Goal: Transaction & Acquisition: Book appointment/travel/reservation

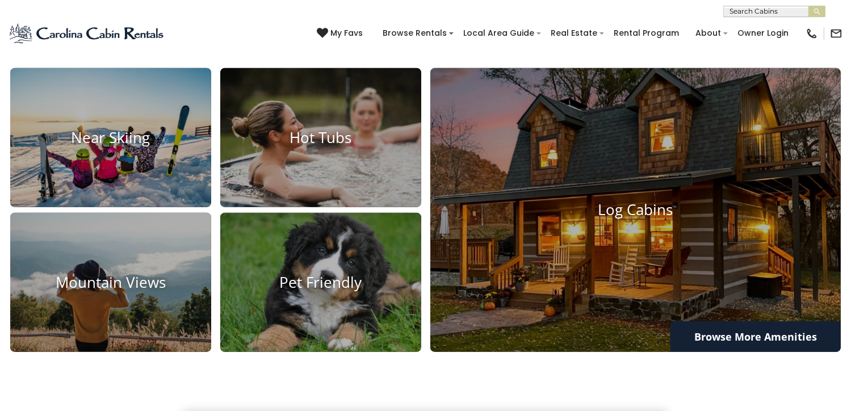
scroll to position [795, 0]
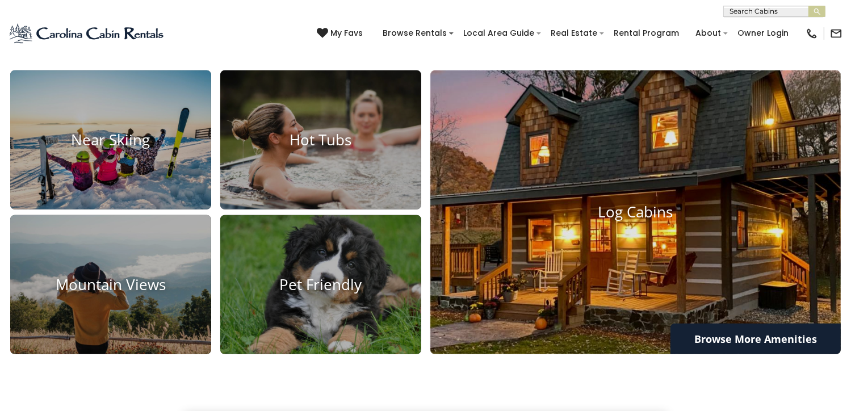
click at [645, 220] on h4 "Log Cabins" at bounding box center [636, 213] width 411 height 18
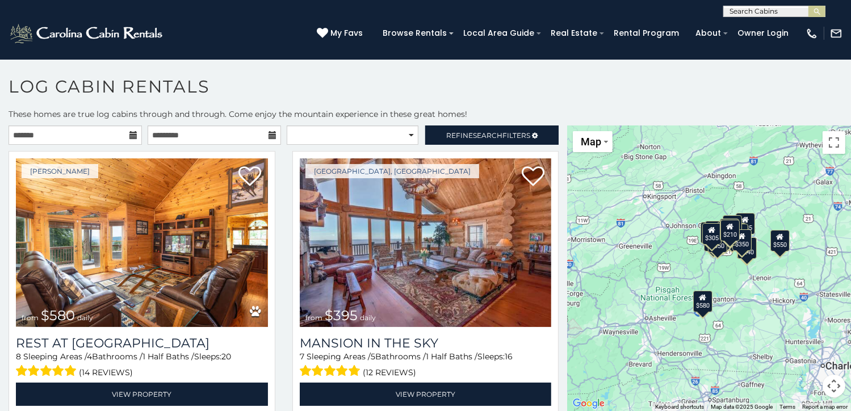
drag, startPoint x: 278, startPoint y: 93, endPoint x: 257, endPoint y: 88, distance: 20.9
click at [257, 88] on h1 "Log Cabin Rentals" at bounding box center [425, 92] width 851 height 32
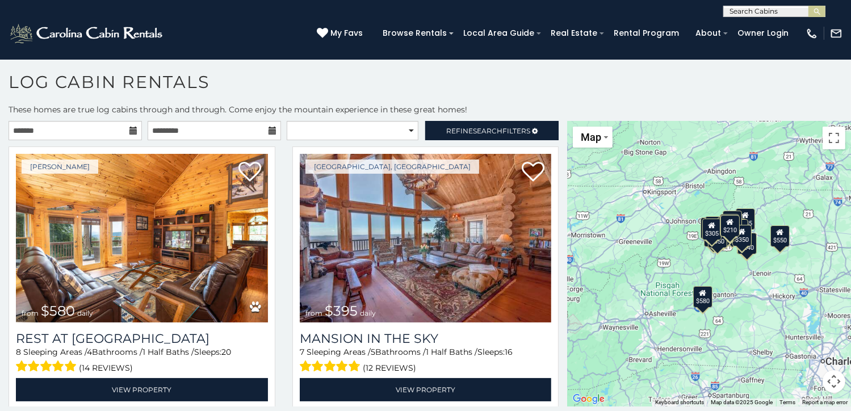
scroll to position [6, 0]
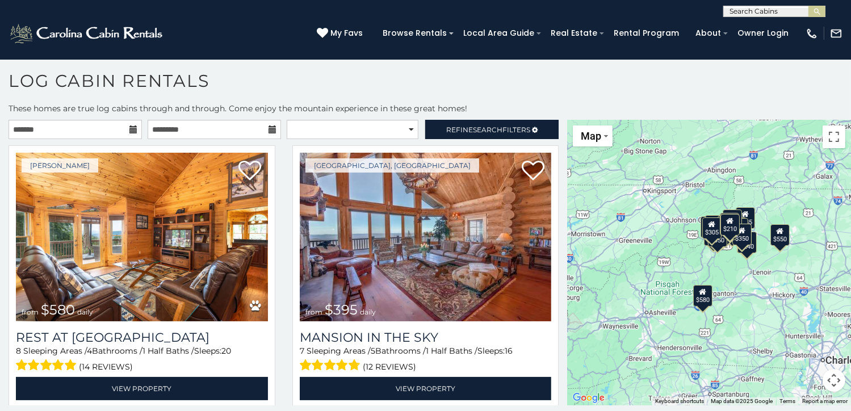
click at [729, 227] on div "$210" at bounding box center [730, 225] width 19 height 22
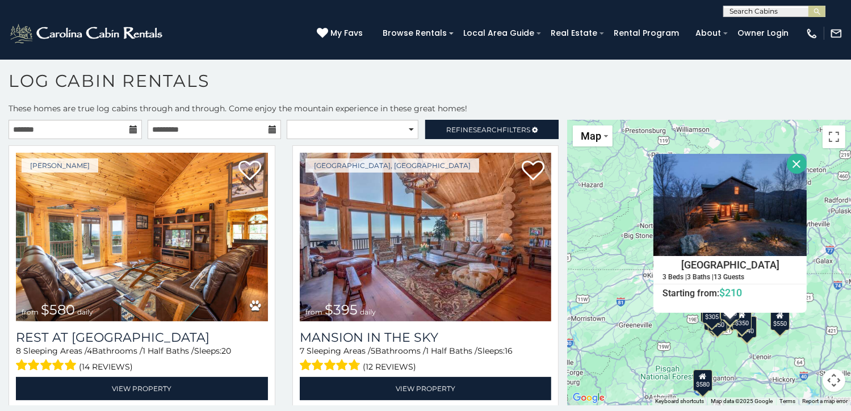
click at [705, 382] on div "$580" at bounding box center [702, 380] width 19 height 22
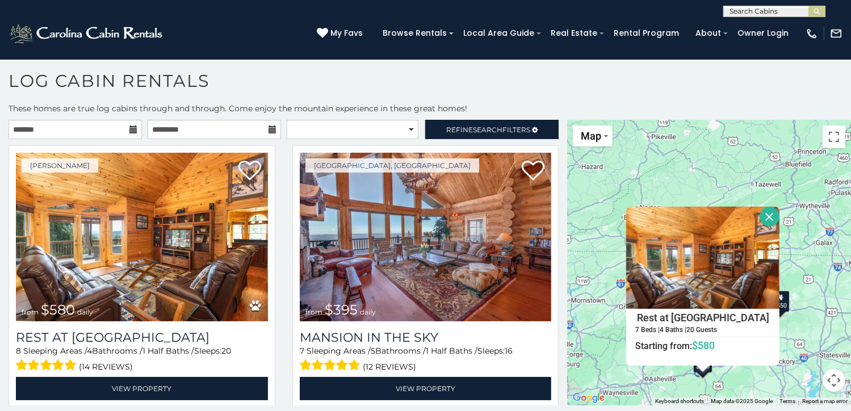
click at [622, 159] on div "$580 $395 $550 $349 $400 $451 $315 $410 $380 $330 $400 $325 $320 $350 $395 $225…" at bounding box center [709, 263] width 284 height 286
click at [595, 308] on div "$580 $395 $550 $349 $400 $451 $315 $410 $380 $330 $400 $325 $320 $350 $395 $225…" at bounding box center [709, 263] width 284 height 286
click at [284, 340] on div "Beech Mountain, NC from $395 daily Mansion In The Sky 7 Sleeping Areas / 5 Bath…" at bounding box center [426, 279] width 284 height 269
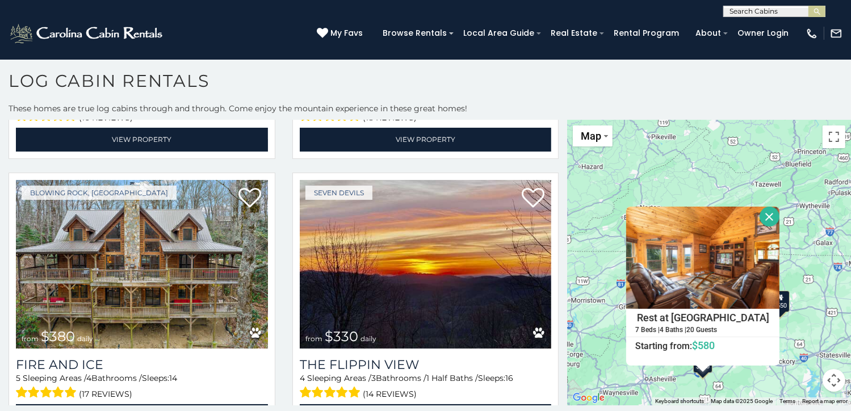
scroll to position [1136, 0]
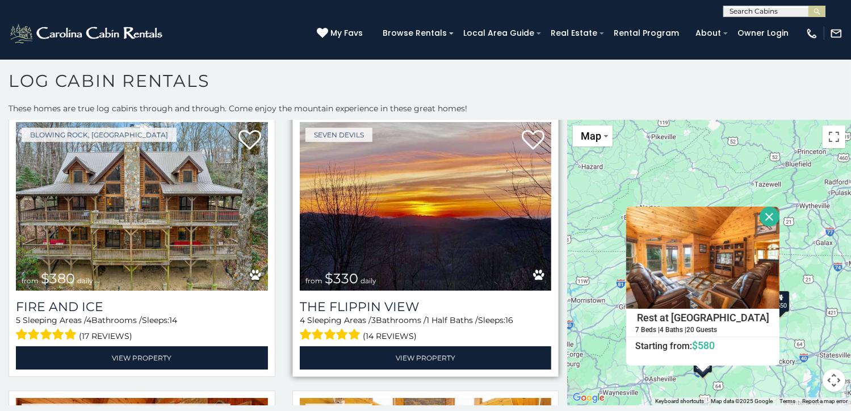
click at [344, 211] on img at bounding box center [426, 206] width 252 height 169
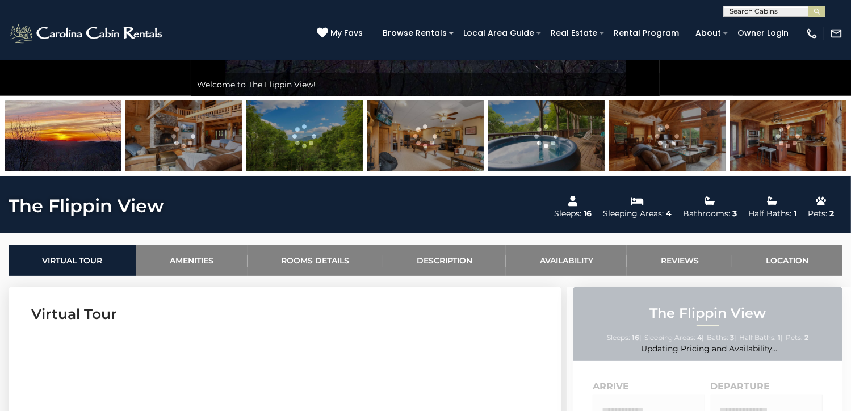
scroll to position [284, 0]
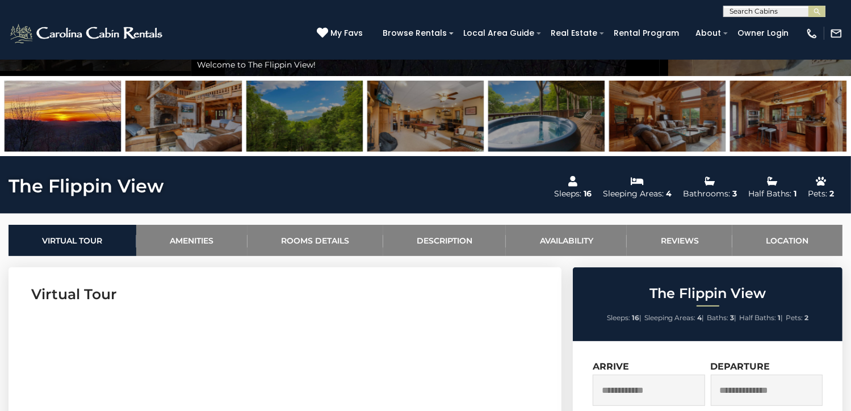
click at [187, 152] on img at bounding box center [184, 116] width 116 height 71
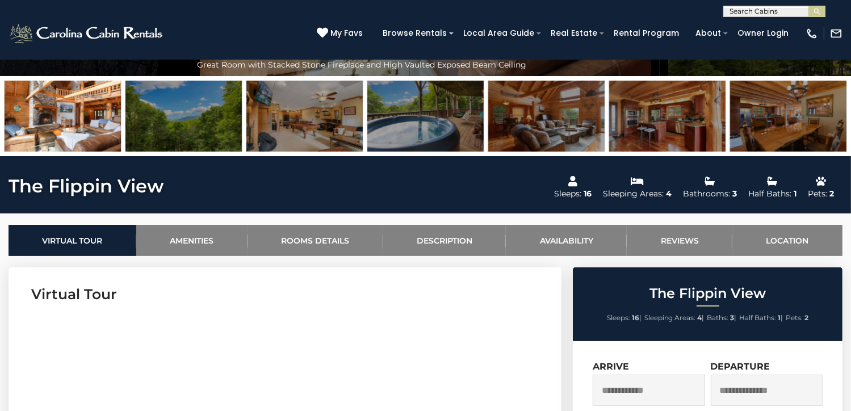
click at [402, 152] on img at bounding box center [425, 116] width 116 height 71
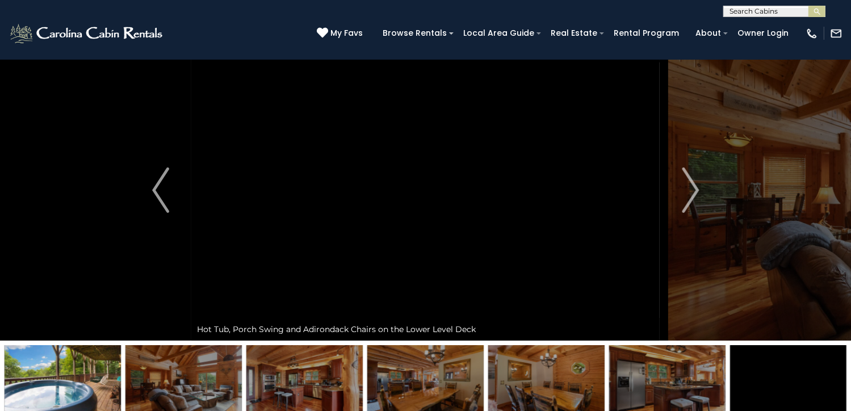
scroll to position [0, 0]
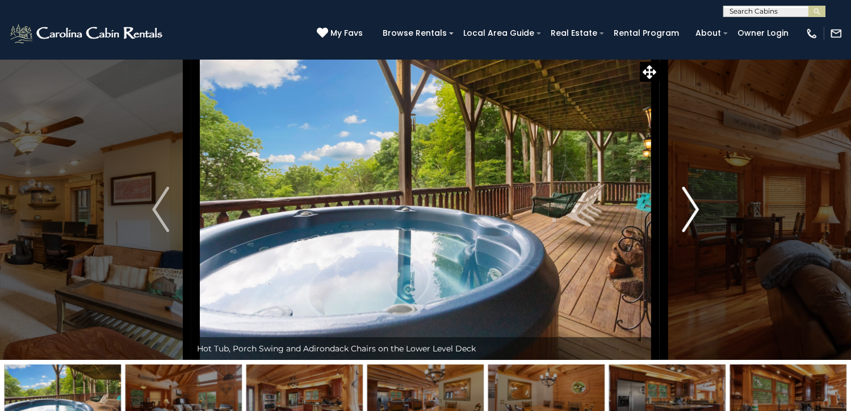
click at [695, 232] on img "Next" at bounding box center [690, 209] width 17 height 45
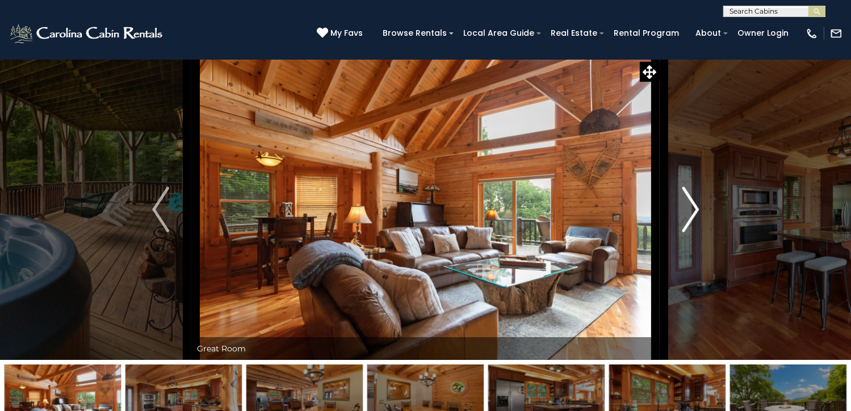
click at [695, 232] on img "Next" at bounding box center [690, 209] width 17 height 45
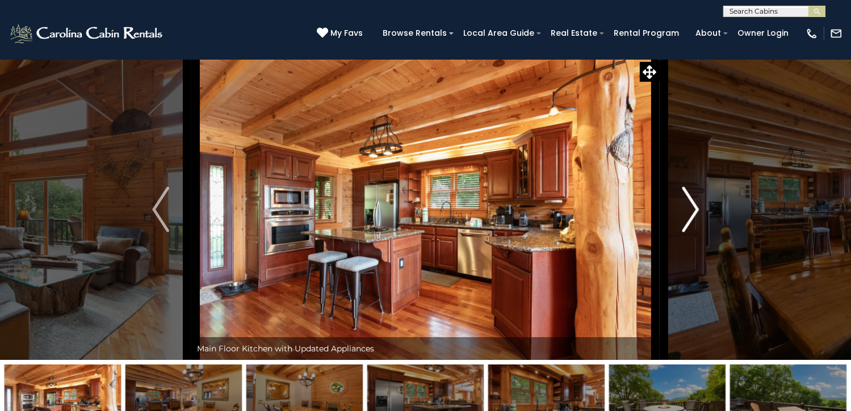
click at [695, 232] on img "Next" at bounding box center [690, 209] width 17 height 45
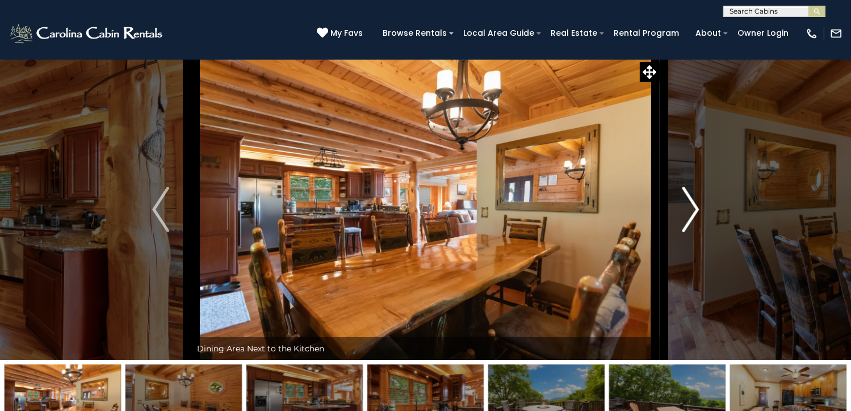
click at [695, 232] on img "Next" at bounding box center [690, 209] width 17 height 45
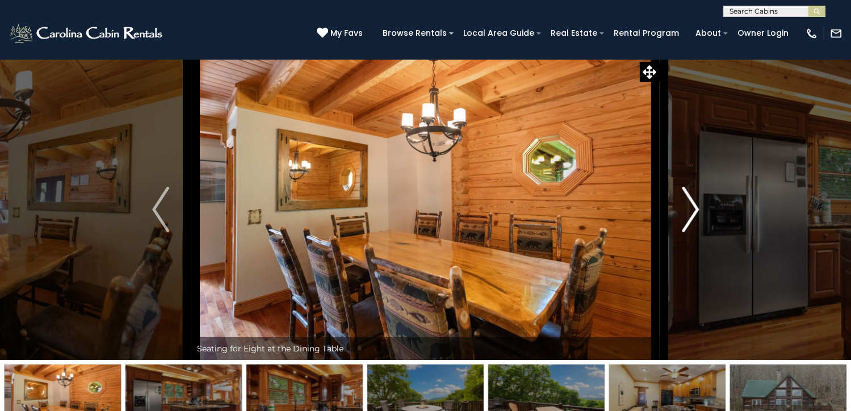
click at [695, 232] on img "Next" at bounding box center [690, 209] width 17 height 45
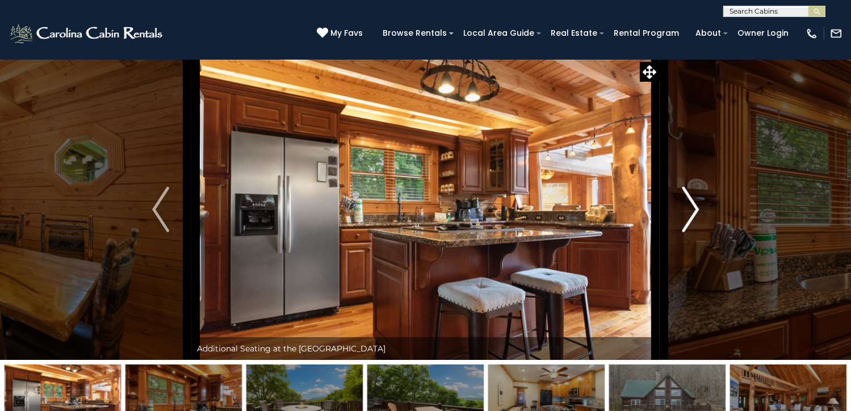
click at [695, 232] on img "Next" at bounding box center [690, 209] width 17 height 45
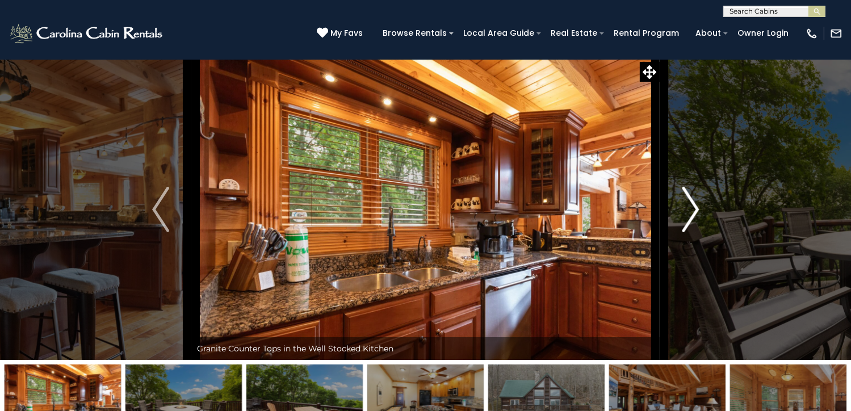
click at [695, 232] on img "Next" at bounding box center [690, 209] width 17 height 45
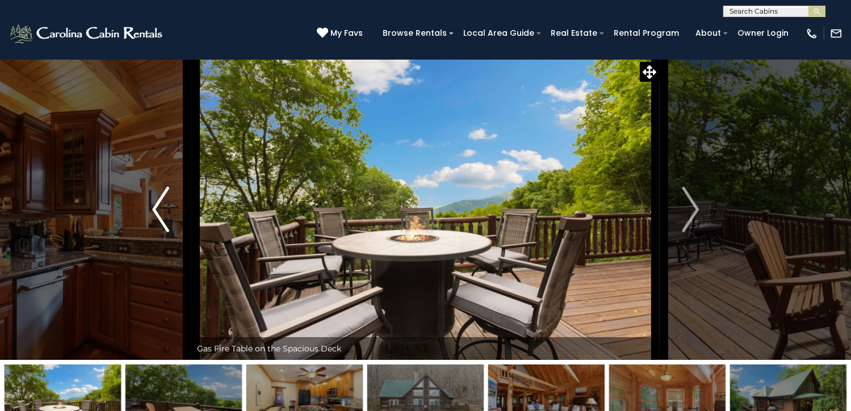
click at [149, 252] on button "Previous" at bounding box center [161, 209] width 62 height 301
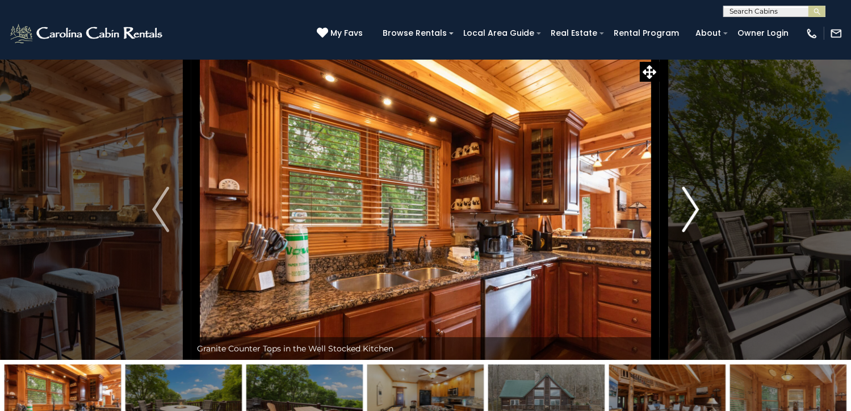
click at [693, 232] on img "Next" at bounding box center [690, 209] width 17 height 45
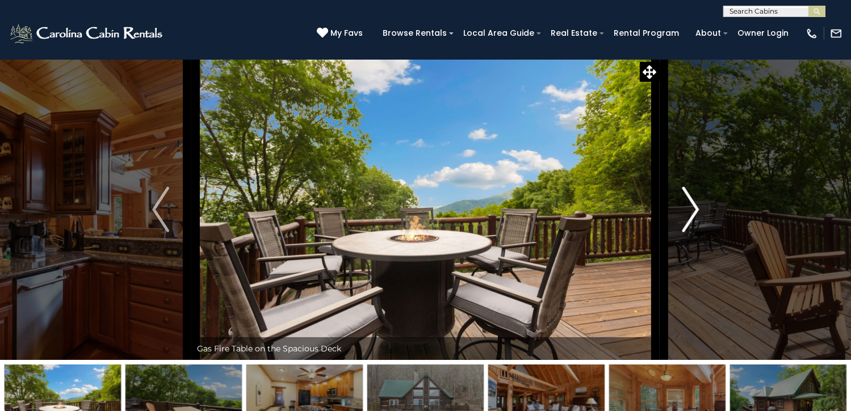
click at [693, 232] on img "Next" at bounding box center [690, 209] width 17 height 45
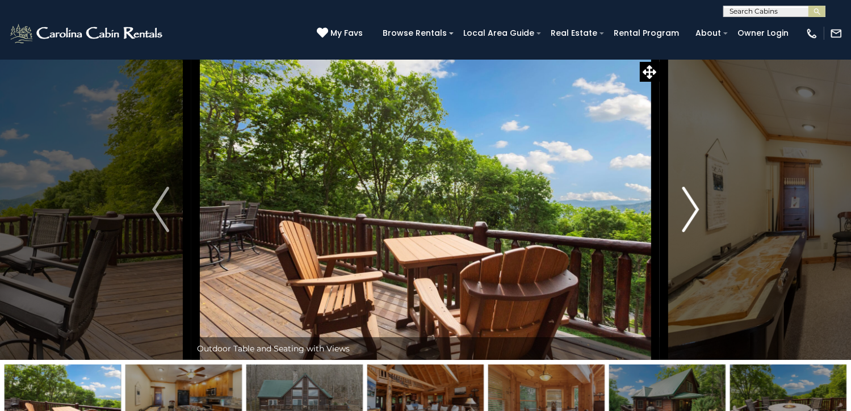
click at [693, 232] on img "Next" at bounding box center [690, 209] width 17 height 45
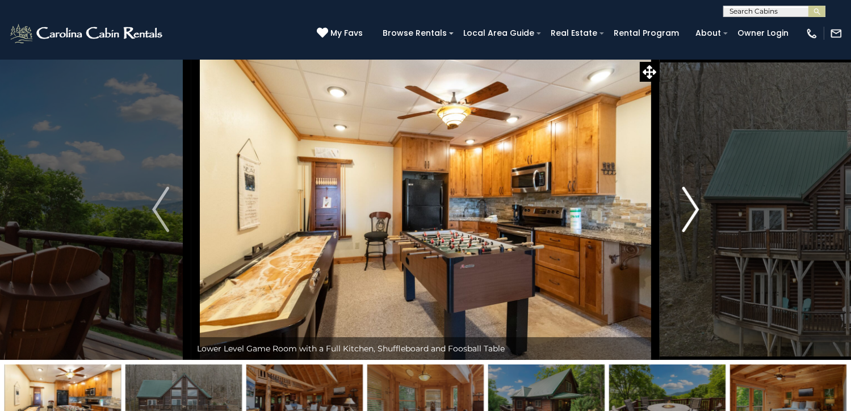
click at [693, 232] on img "Next" at bounding box center [690, 209] width 17 height 45
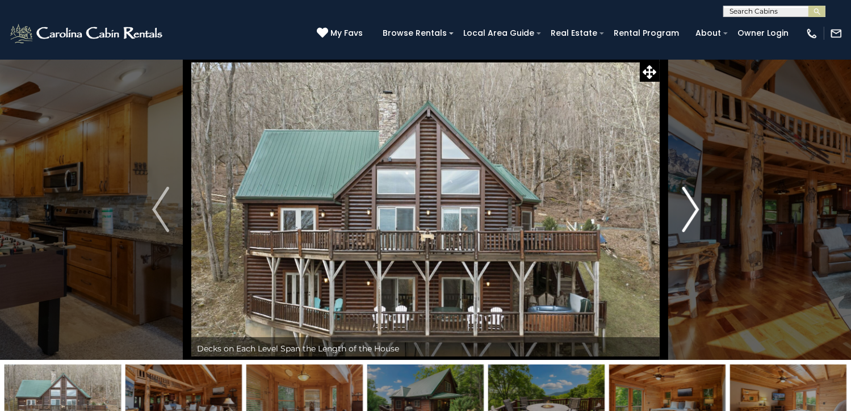
click at [693, 232] on img "Next" at bounding box center [690, 209] width 17 height 45
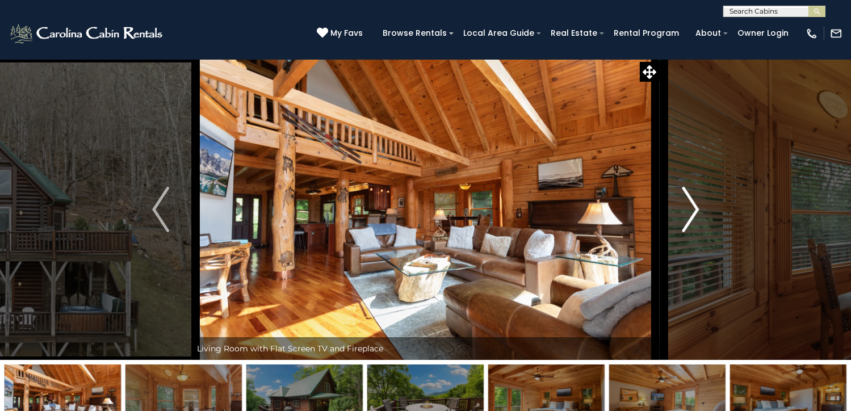
click at [693, 232] on img "Next" at bounding box center [690, 209] width 17 height 45
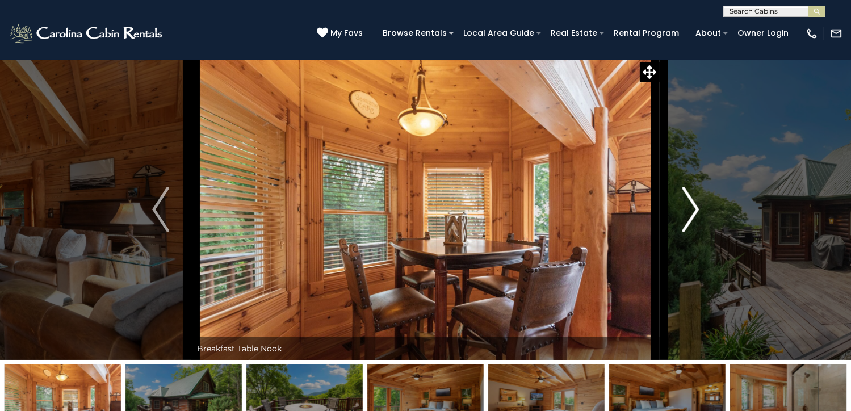
click at [693, 232] on img "Next" at bounding box center [690, 209] width 17 height 45
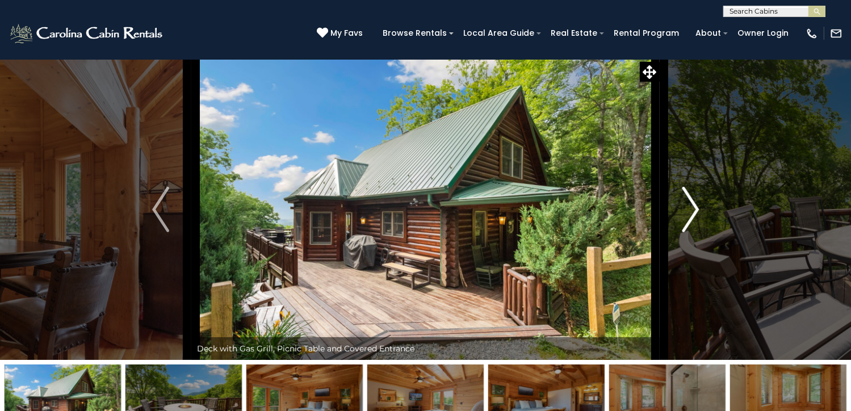
click at [693, 232] on img "Next" at bounding box center [690, 209] width 17 height 45
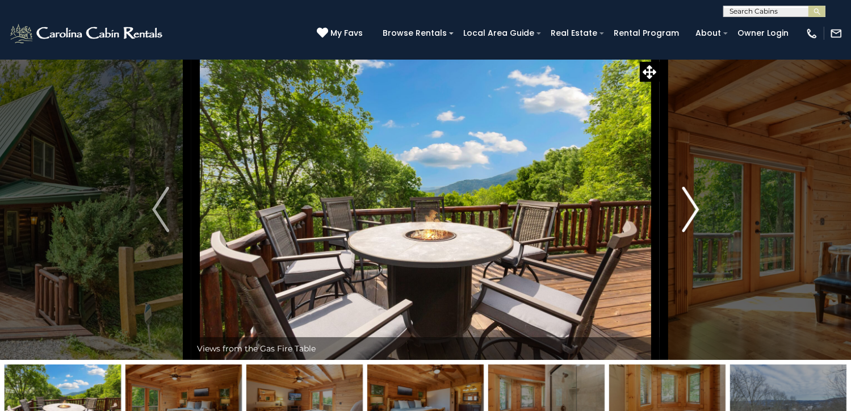
click at [693, 232] on img "Next" at bounding box center [690, 209] width 17 height 45
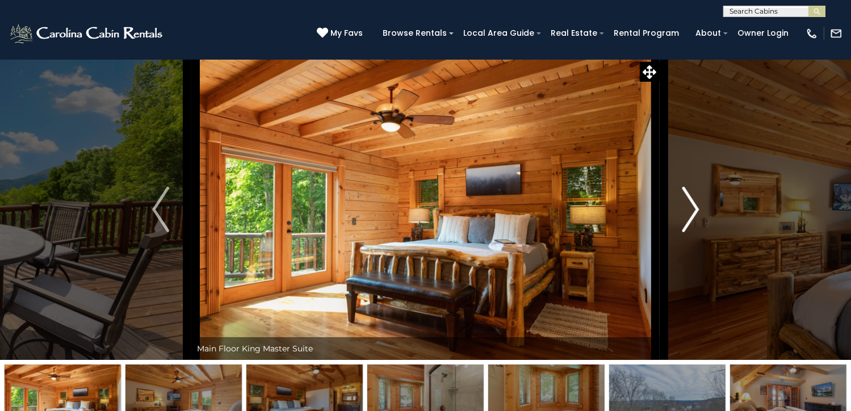
click at [693, 232] on img "Next" at bounding box center [690, 209] width 17 height 45
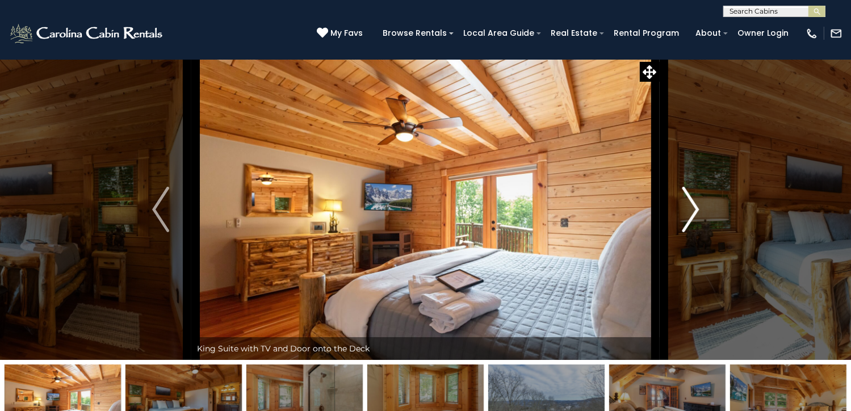
click at [693, 232] on img "Next" at bounding box center [690, 209] width 17 height 45
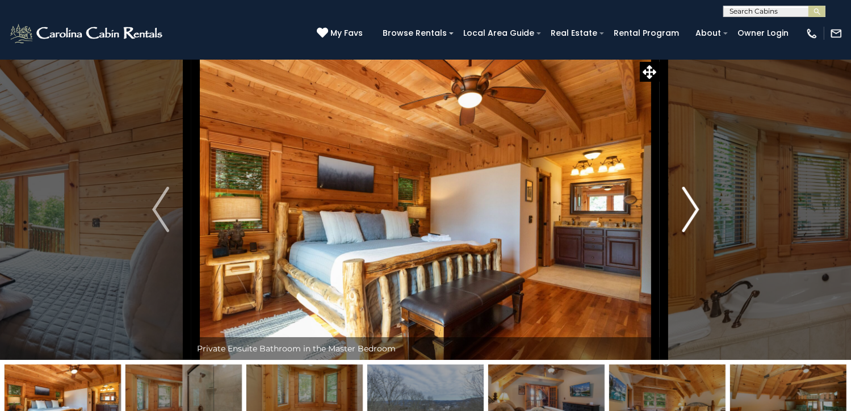
click at [693, 232] on img "Next" at bounding box center [690, 209] width 17 height 45
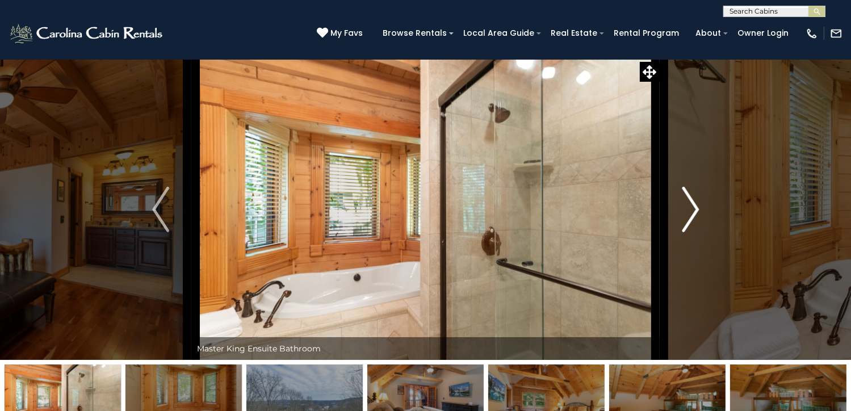
click at [693, 232] on img "Next" at bounding box center [690, 209] width 17 height 45
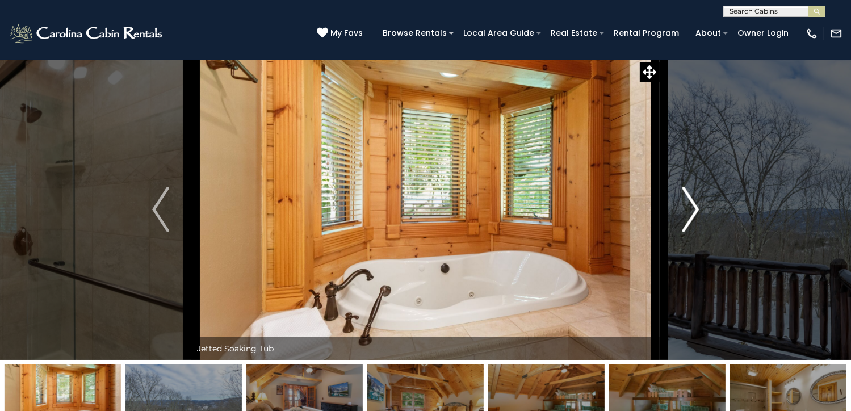
click at [693, 232] on img "Next" at bounding box center [690, 209] width 17 height 45
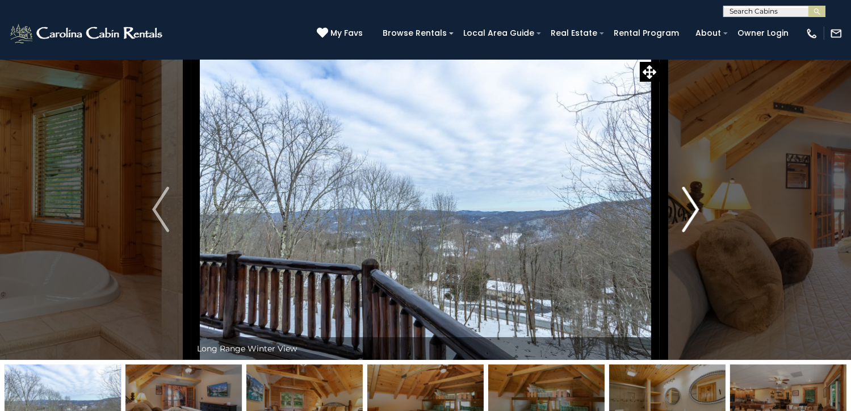
click at [693, 232] on img "Next" at bounding box center [690, 209] width 17 height 45
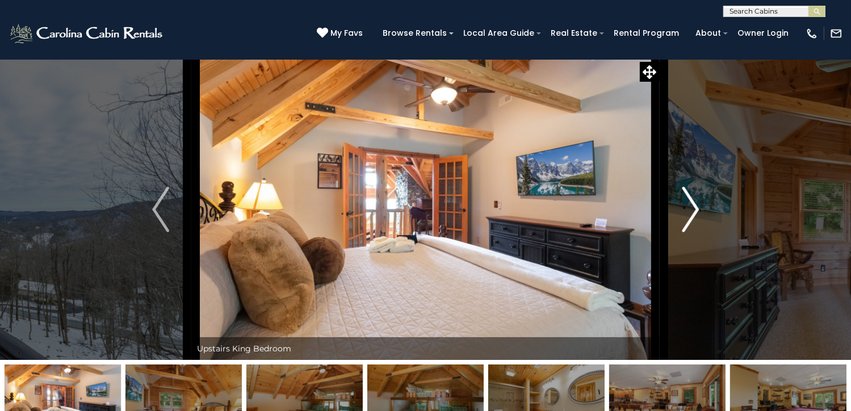
click at [693, 232] on img "Next" at bounding box center [690, 209] width 17 height 45
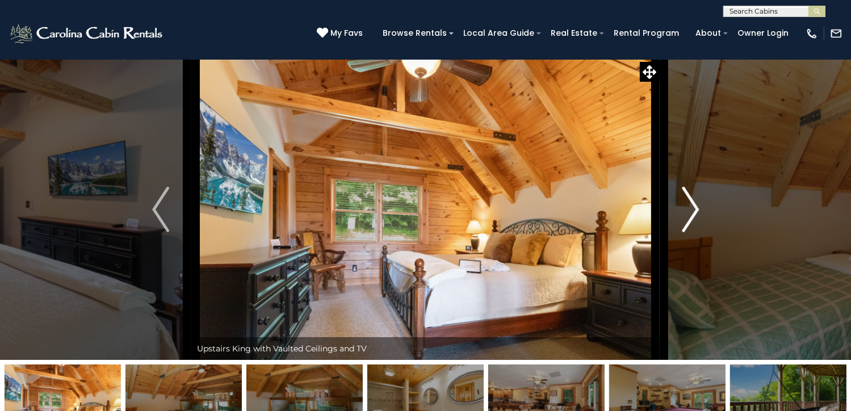
click at [693, 232] on img "Next" at bounding box center [690, 209] width 17 height 45
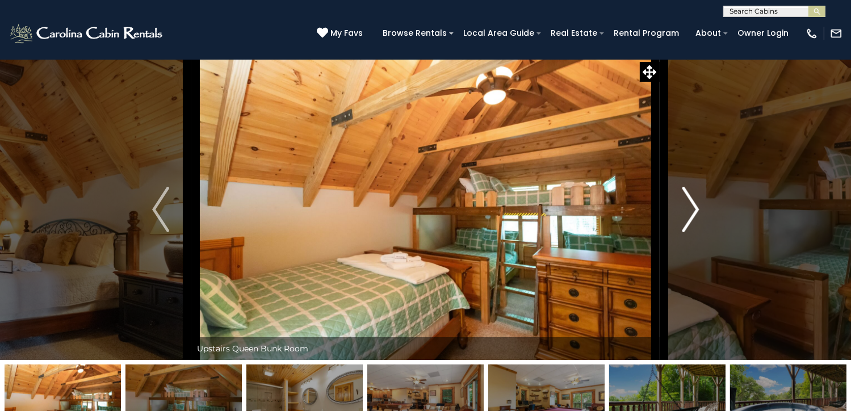
click at [693, 232] on img "Next" at bounding box center [690, 209] width 17 height 45
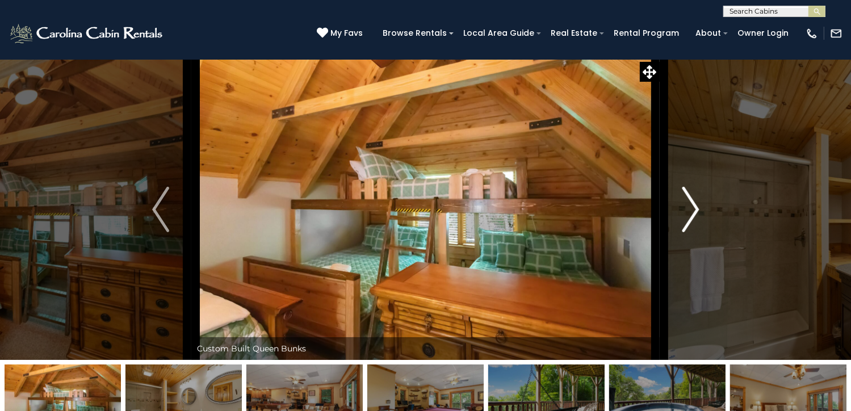
click at [693, 232] on img "Next" at bounding box center [690, 209] width 17 height 45
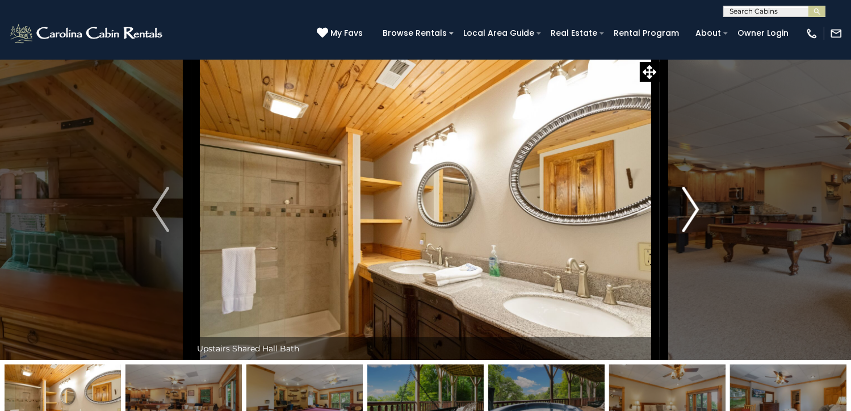
click at [693, 232] on img "Next" at bounding box center [690, 209] width 17 height 45
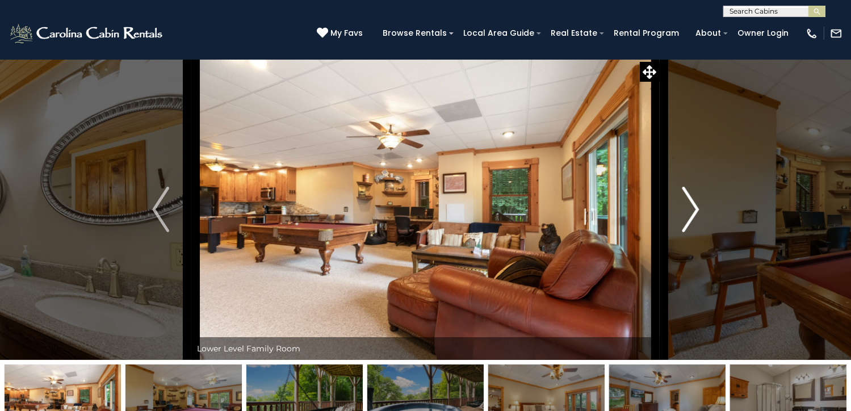
click at [693, 232] on img "Next" at bounding box center [690, 209] width 17 height 45
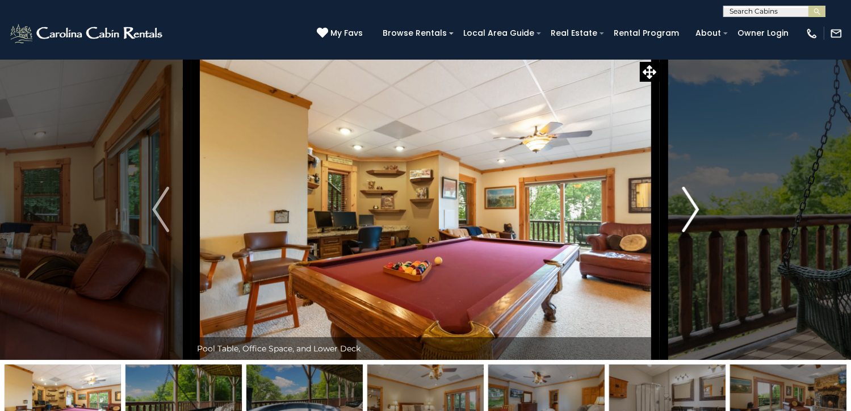
click at [693, 232] on img "Next" at bounding box center [690, 209] width 17 height 45
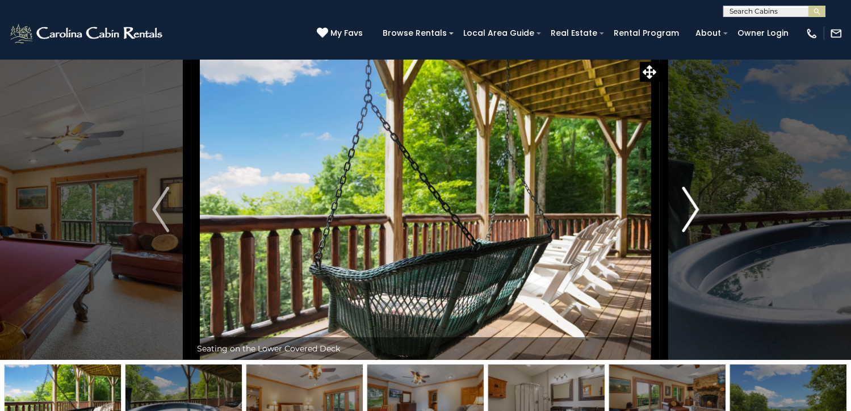
click at [693, 232] on img "Next" at bounding box center [690, 209] width 17 height 45
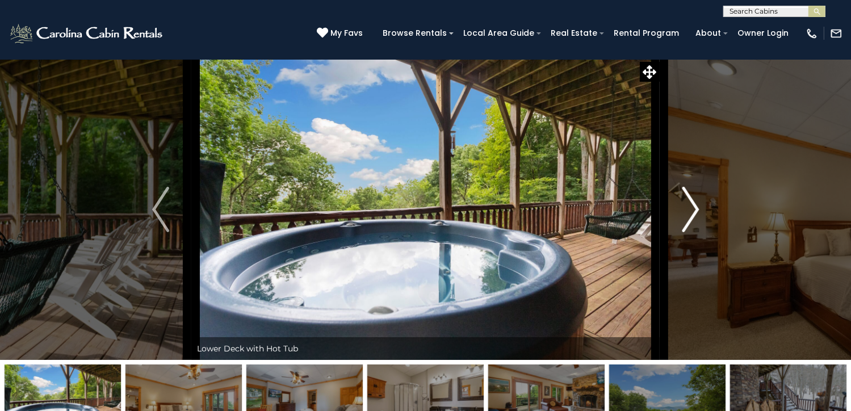
click at [693, 232] on img "Next" at bounding box center [690, 209] width 17 height 45
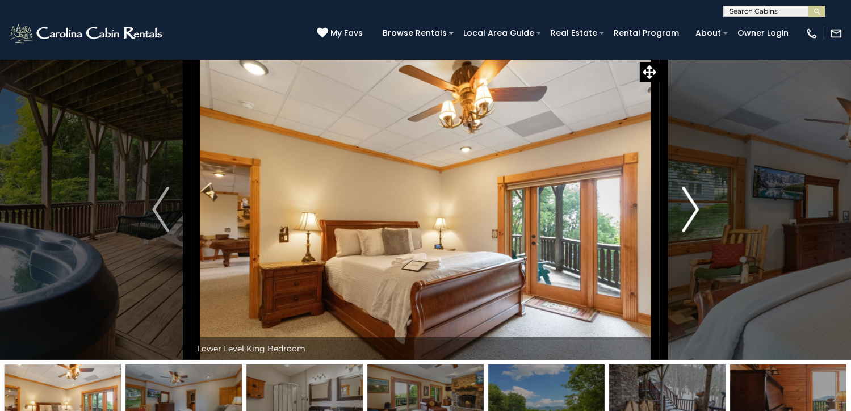
click at [696, 232] on img "Next" at bounding box center [690, 209] width 17 height 45
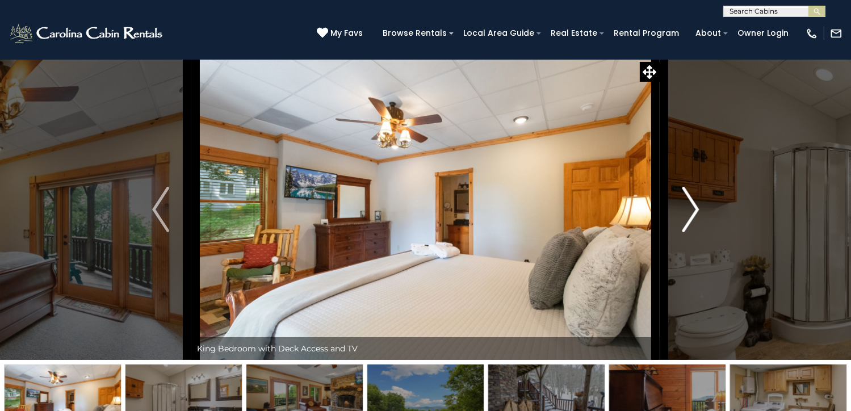
click at [696, 232] on img "Next" at bounding box center [690, 209] width 17 height 45
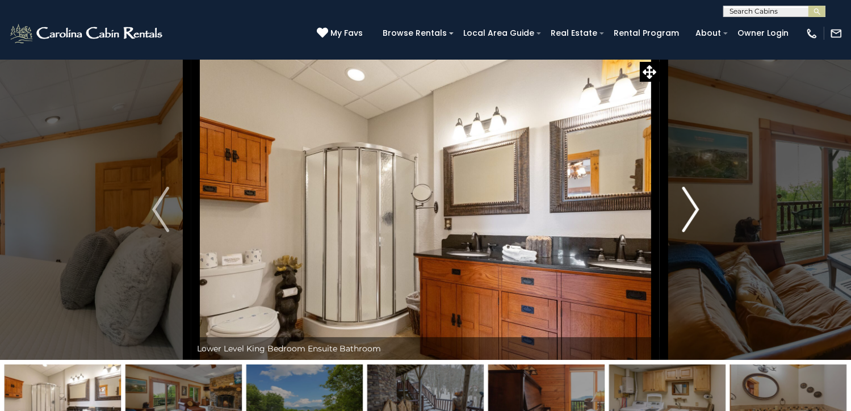
click at [696, 232] on img "Next" at bounding box center [690, 209] width 17 height 45
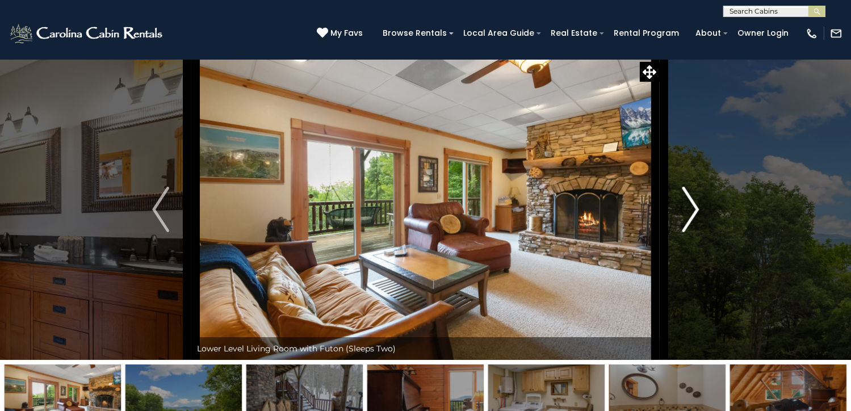
click at [696, 232] on img "Next" at bounding box center [690, 209] width 17 height 45
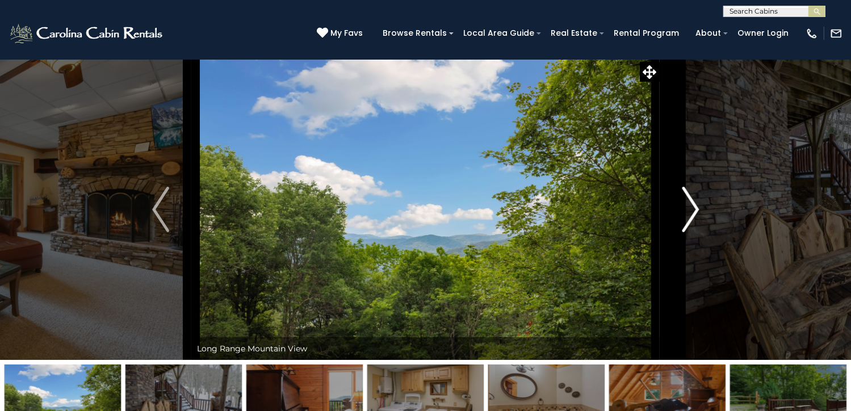
click at [696, 232] on img "Next" at bounding box center [690, 209] width 17 height 45
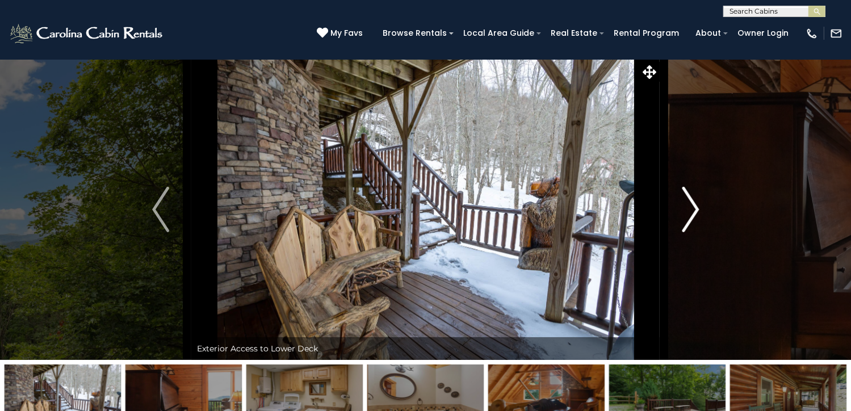
click at [696, 232] on img "Next" at bounding box center [690, 209] width 17 height 45
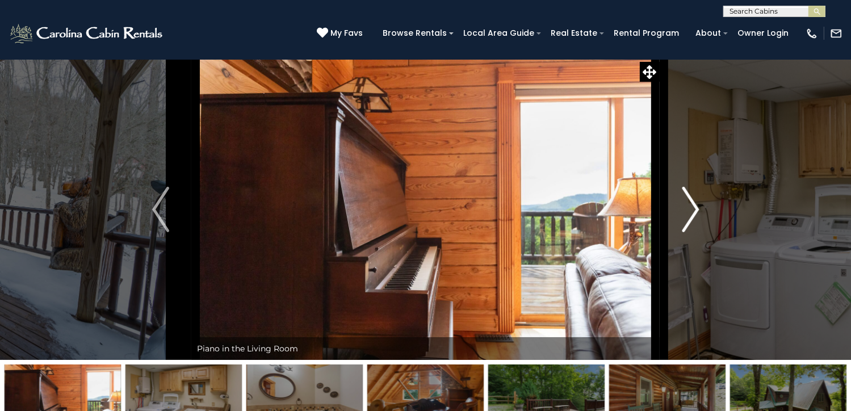
click at [696, 232] on img "Next" at bounding box center [690, 209] width 17 height 45
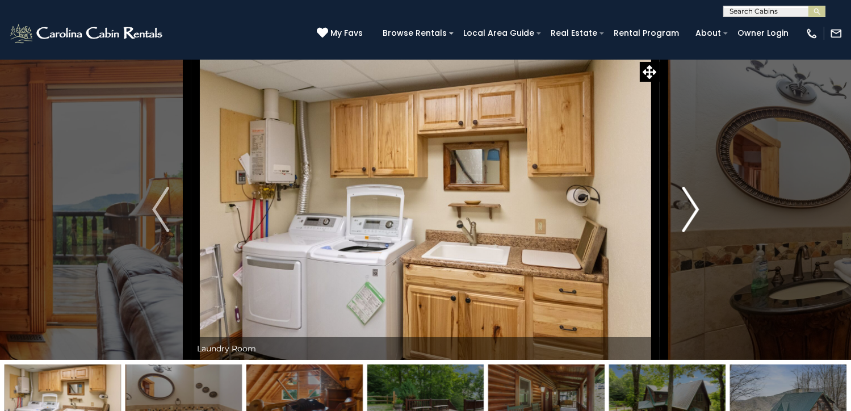
click at [696, 232] on img "Next" at bounding box center [690, 209] width 17 height 45
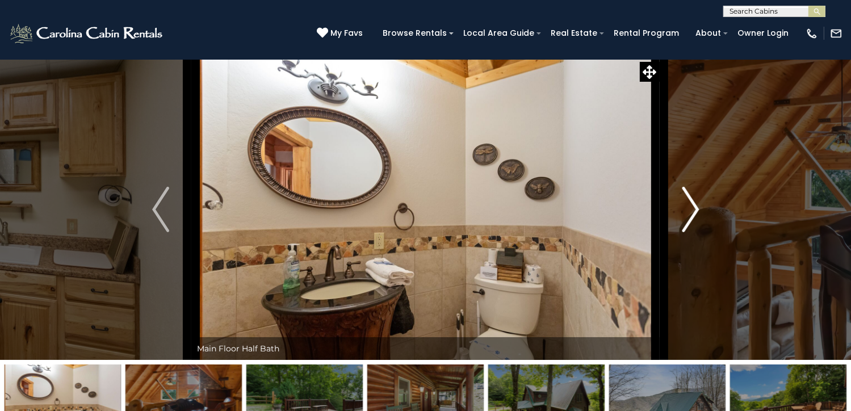
click at [695, 232] on img "Next" at bounding box center [690, 209] width 17 height 45
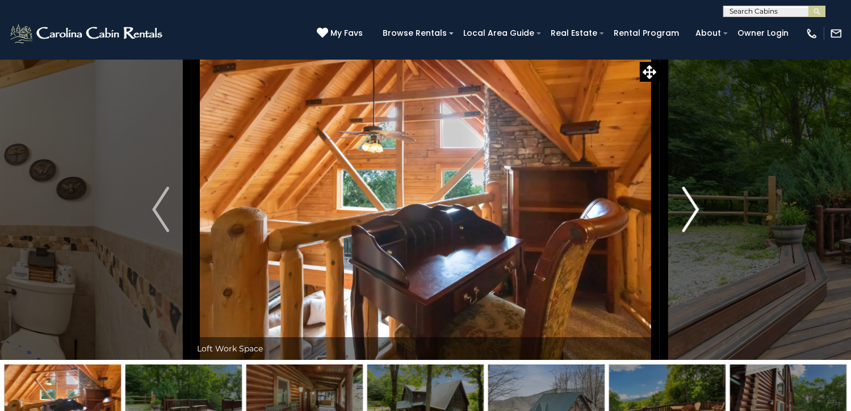
click at [695, 232] on img "Next" at bounding box center [690, 209] width 17 height 45
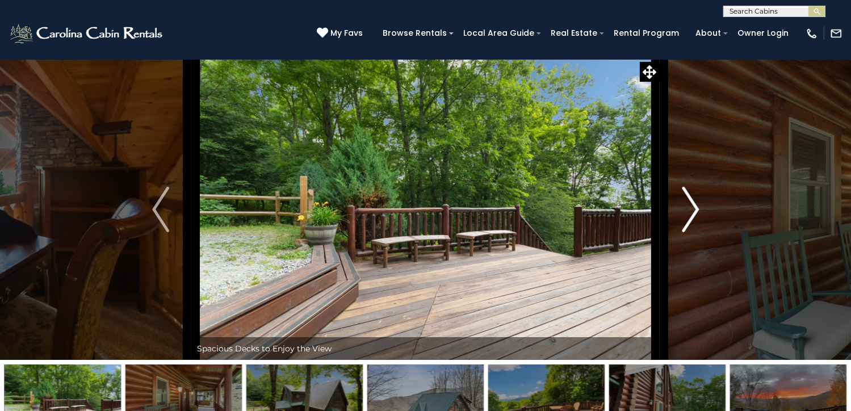
click at [695, 232] on img "Next" at bounding box center [690, 209] width 17 height 45
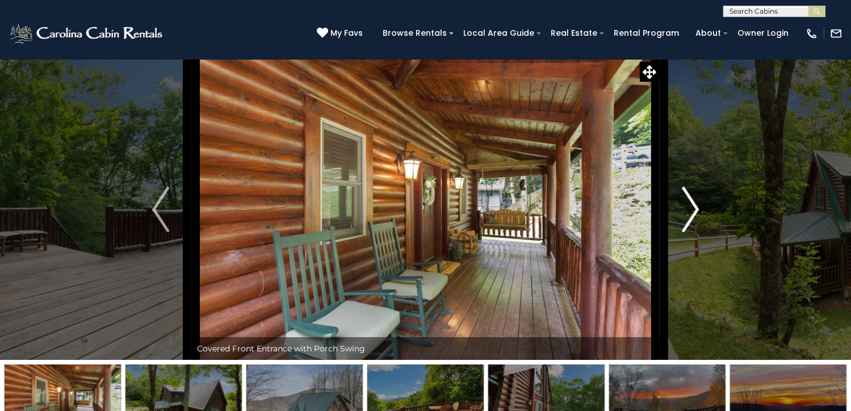
click at [695, 232] on img "Next" at bounding box center [690, 209] width 17 height 45
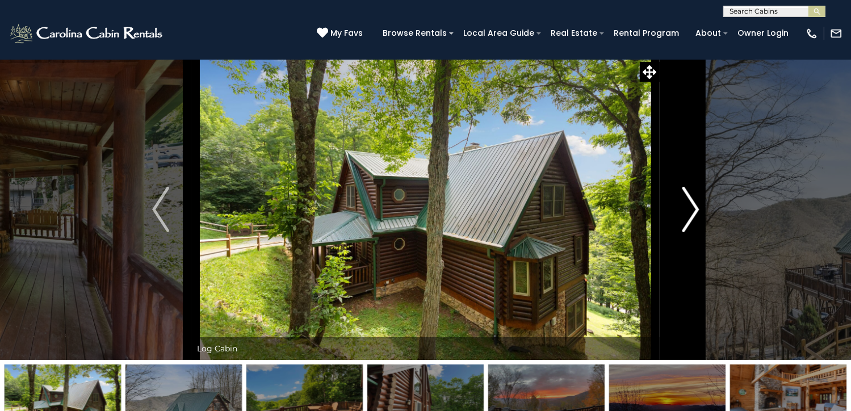
click at [695, 232] on img "Next" at bounding box center [690, 209] width 17 height 45
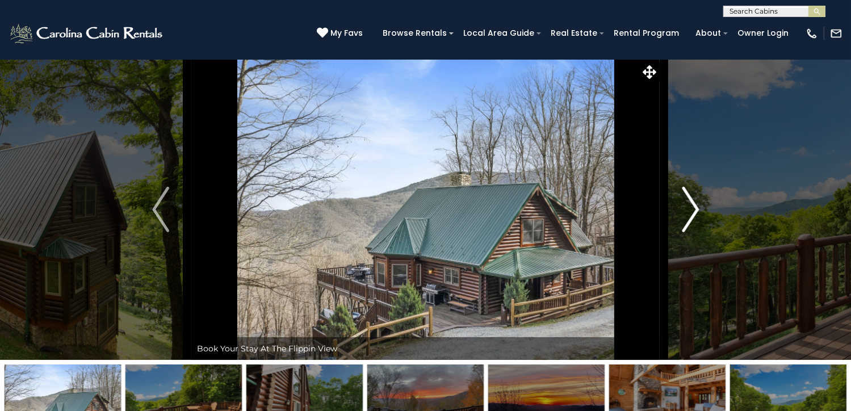
click at [695, 232] on img "Next" at bounding box center [690, 209] width 17 height 45
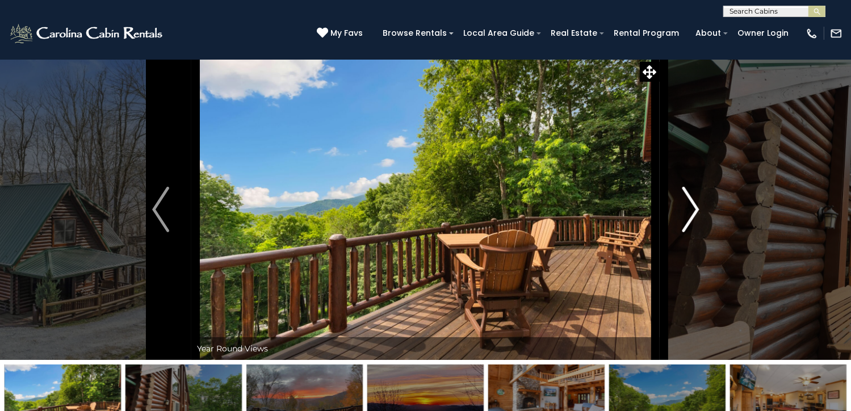
click at [695, 232] on img "Next" at bounding box center [690, 209] width 17 height 45
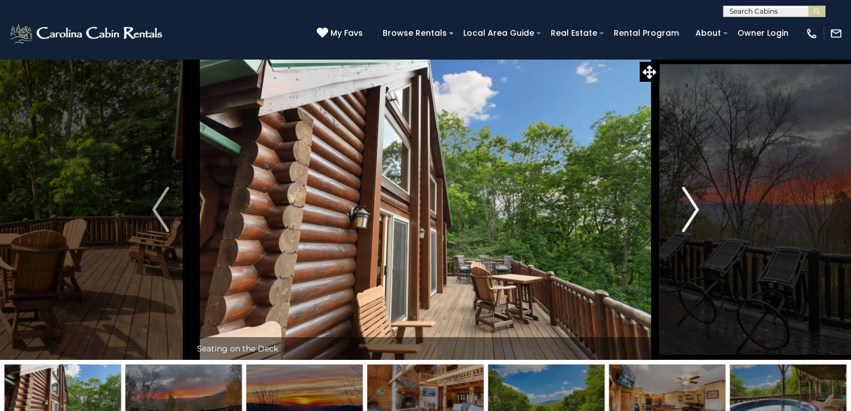
click at [695, 232] on img "Next" at bounding box center [690, 209] width 17 height 45
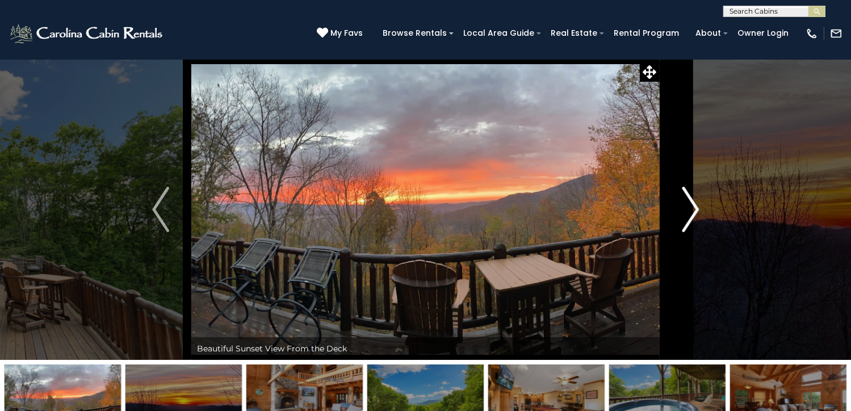
click at [695, 232] on img "Next" at bounding box center [690, 209] width 17 height 45
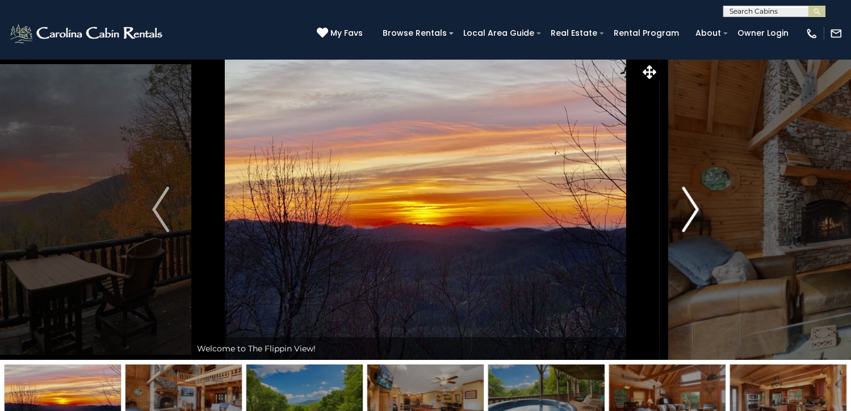
click at [695, 232] on img "Next" at bounding box center [690, 209] width 17 height 45
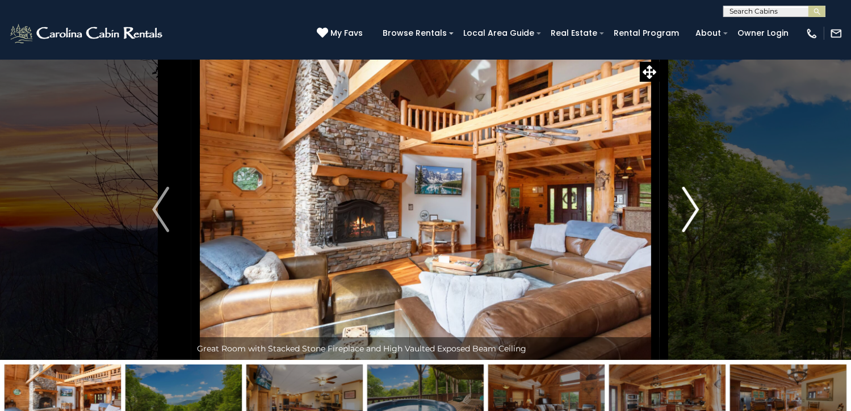
click at [695, 232] on img "Next" at bounding box center [690, 209] width 17 height 45
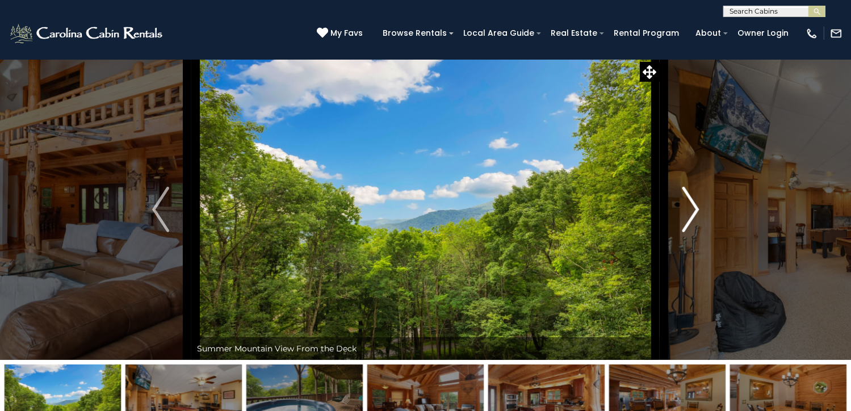
click at [695, 232] on img "Next" at bounding box center [690, 209] width 17 height 45
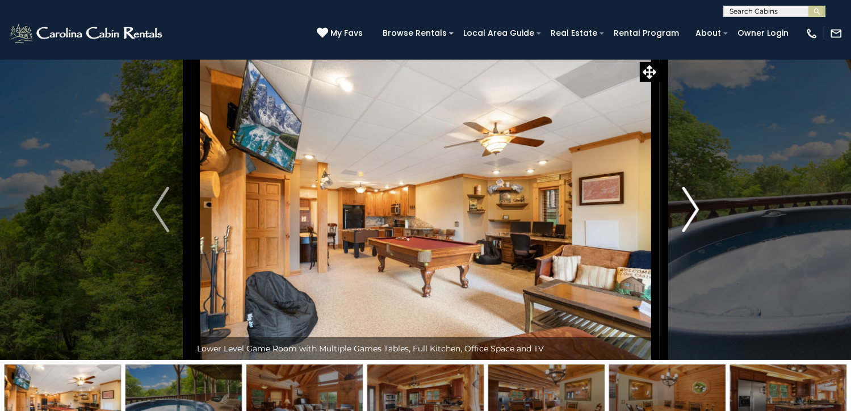
click at [695, 232] on img "Next" at bounding box center [690, 209] width 17 height 45
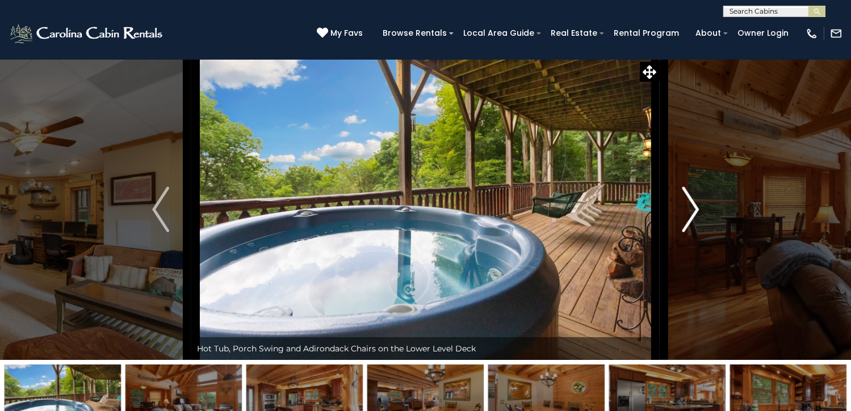
click at [695, 232] on img "Next" at bounding box center [690, 209] width 17 height 45
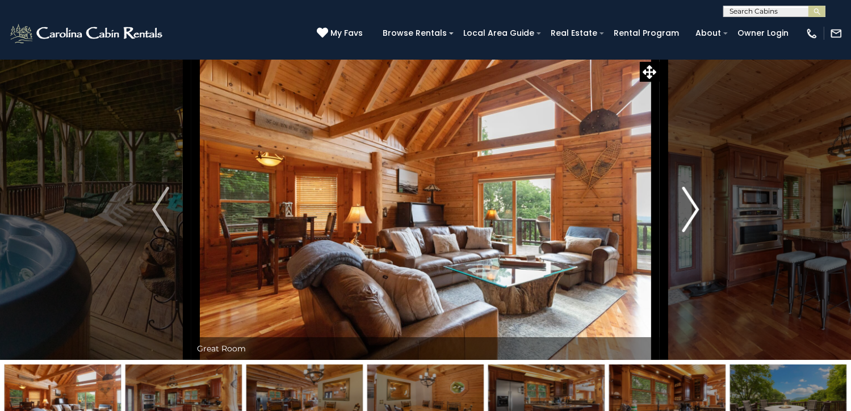
click at [721, 336] on button "Next" at bounding box center [691, 209] width 62 height 301
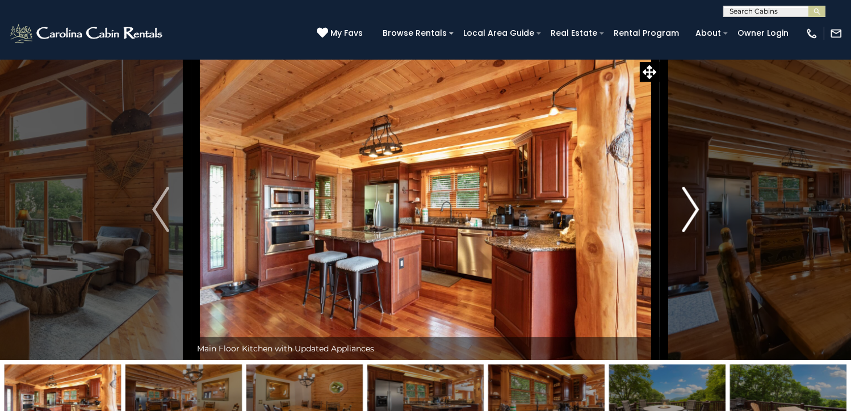
click at [721, 336] on button "Next" at bounding box center [691, 209] width 62 height 301
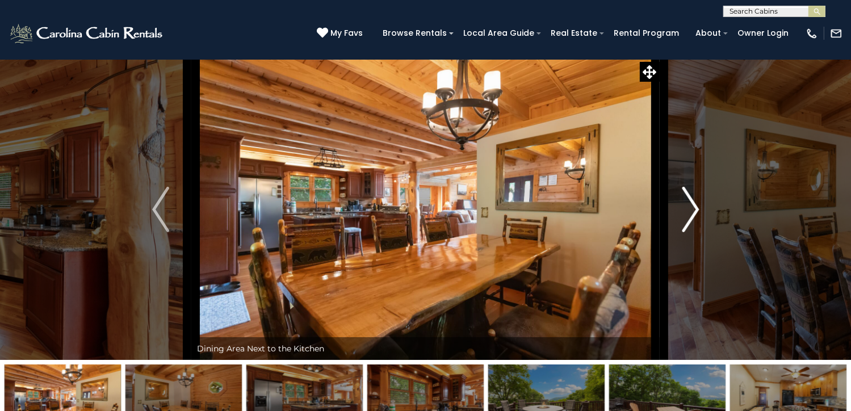
click at [721, 336] on button "Next" at bounding box center [691, 209] width 62 height 301
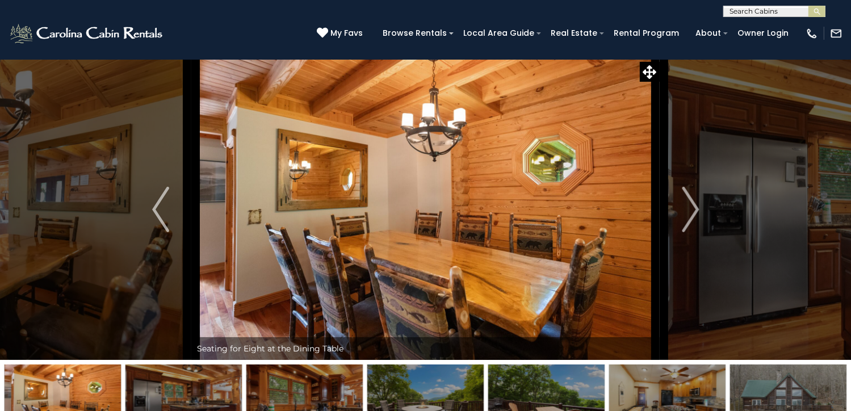
click at [692, 232] on img "Next" at bounding box center [690, 209] width 17 height 45
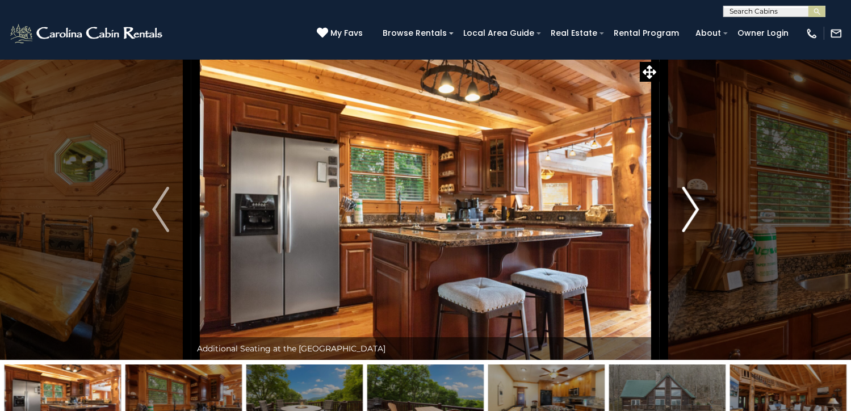
click at [692, 232] on img "Next" at bounding box center [690, 209] width 17 height 45
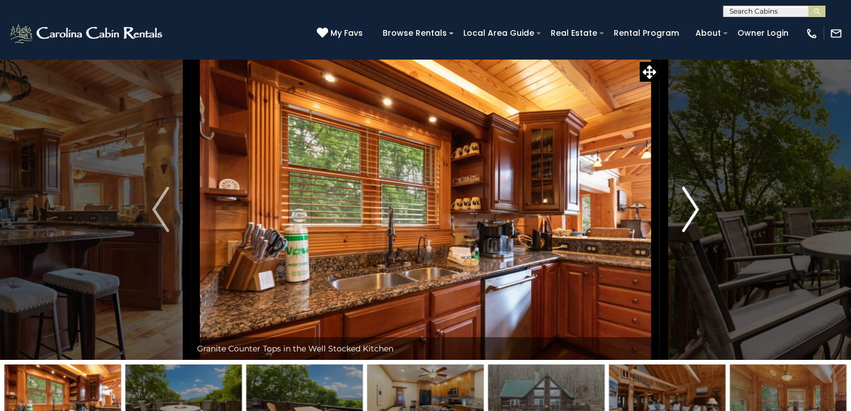
click at [695, 232] on img "Next" at bounding box center [690, 209] width 17 height 45
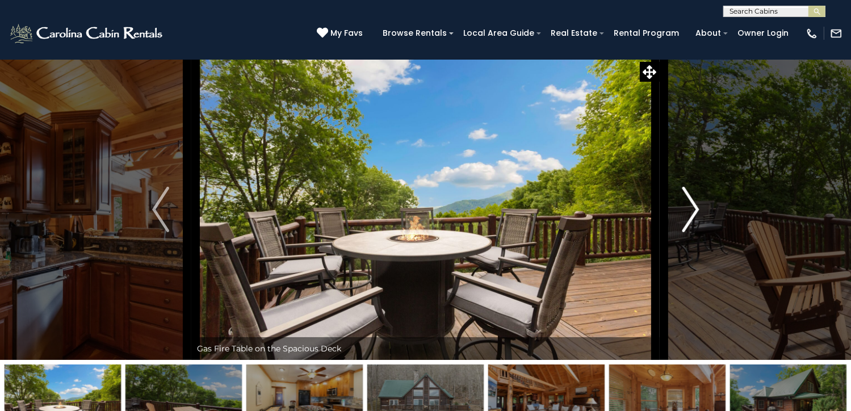
click at [695, 232] on img "Next" at bounding box center [690, 209] width 17 height 45
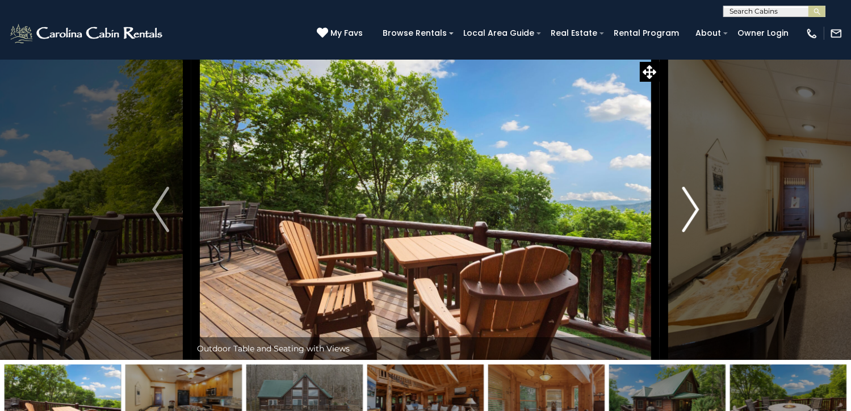
click at [695, 232] on img "Next" at bounding box center [690, 209] width 17 height 45
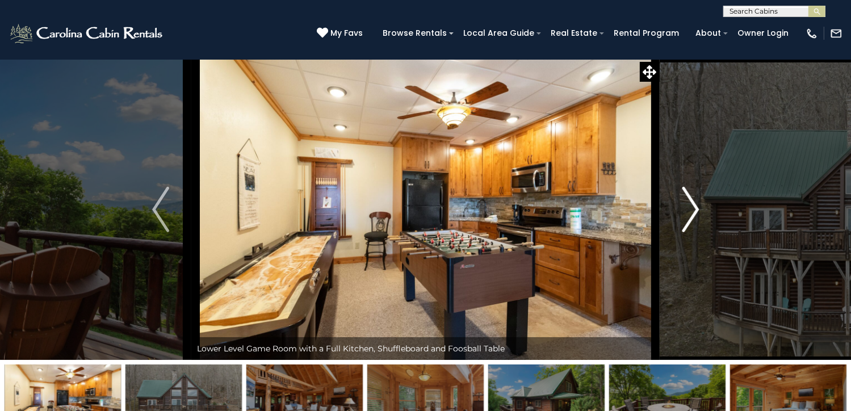
click at [695, 232] on img "Next" at bounding box center [690, 209] width 17 height 45
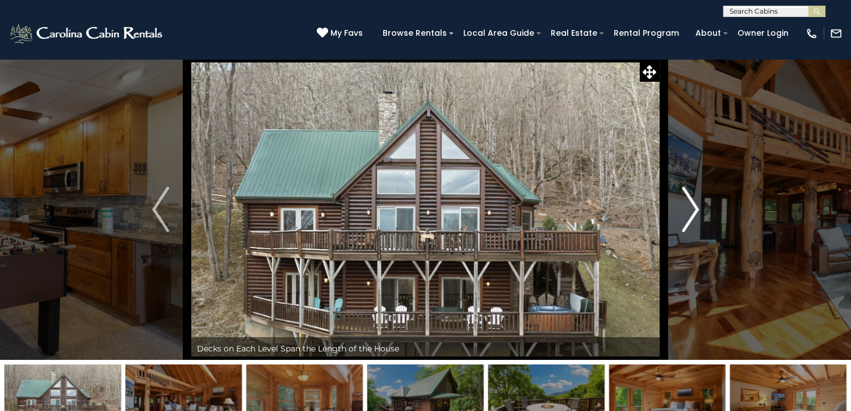
click at [695, 232] on img "Next" at bounding box center [690, 209] width 17 height 45
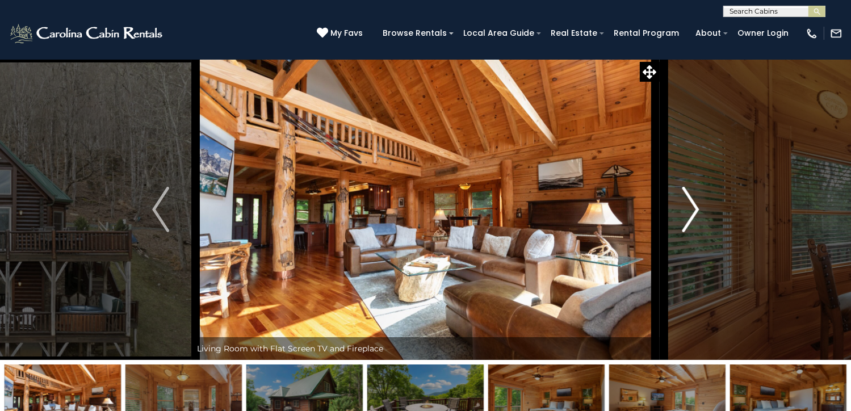
click at [695, 232] on img "Next" at bounding box center [690, 209] width 17 height 45
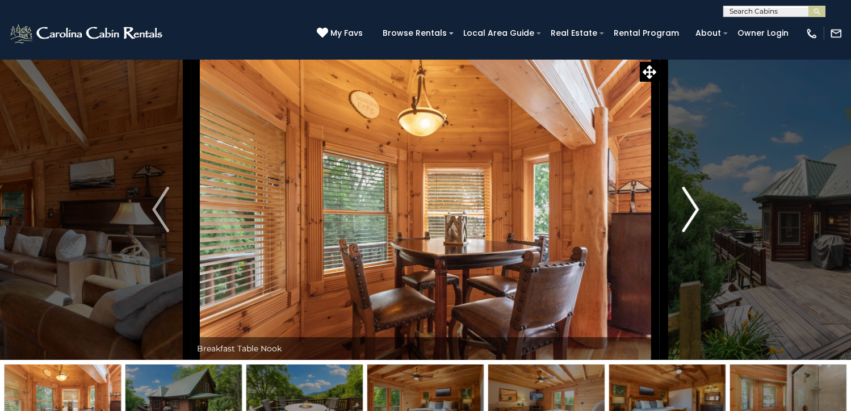
click at [695, 232] on img "Next" at bounding box center [690, 209] width 17 height 45
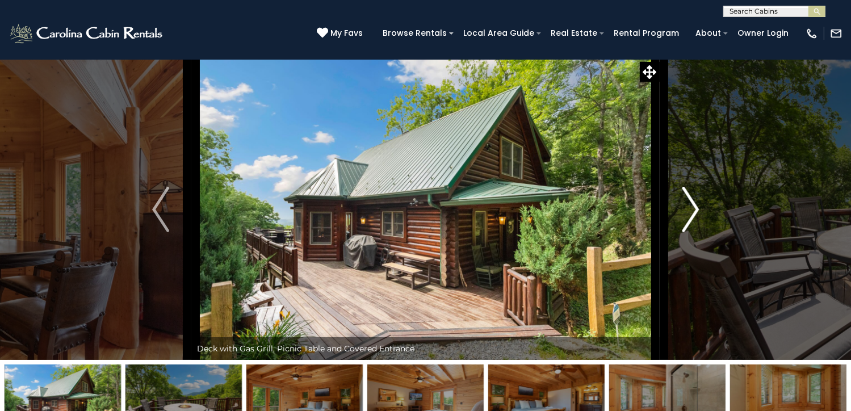
click at [695, 232] on img "Next" at bounding box center [690, 209] width 17 height 45
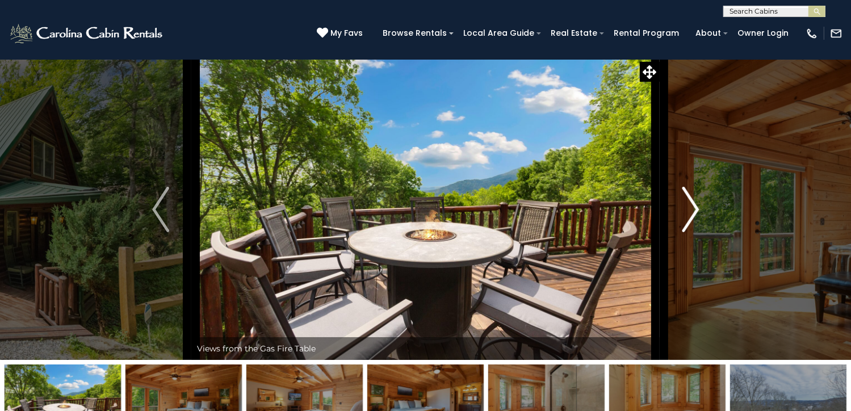
click at [695, 232] on img "Next" at bounding box center [690, 209] width 17 height 45
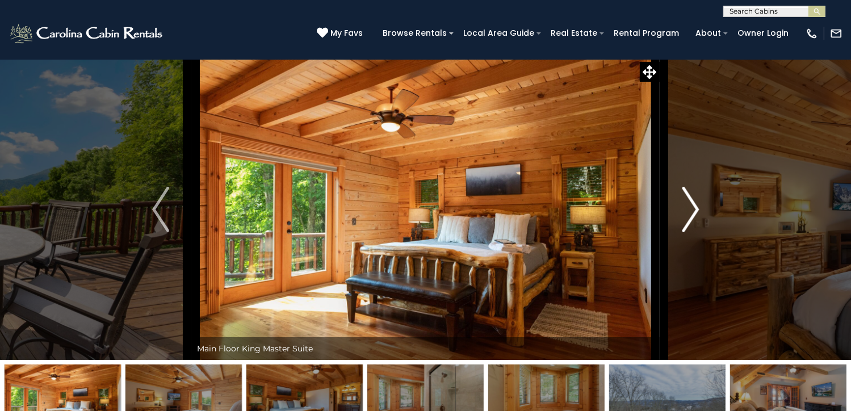
click at [695, 232] on img "Next" at bounding box center [690, 209] width 17 height 45
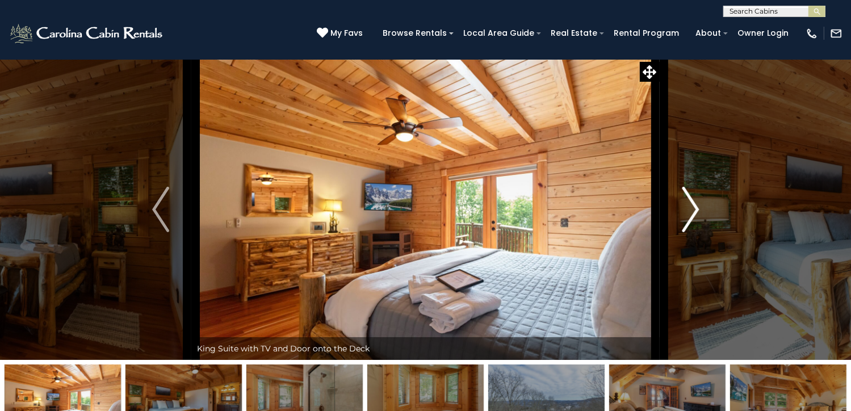
click at [692, 232] on img "Next" at bounding box center [690, 209] width 17 height 45
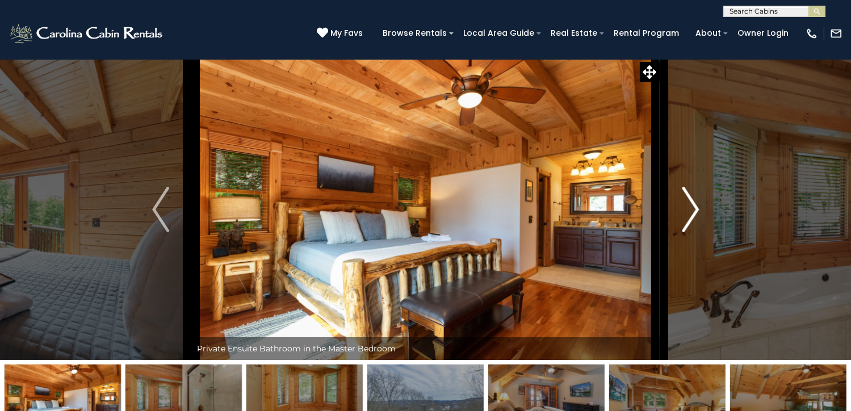
click at [694, 232] on img "Next" at bounding box center [690, 209] width 17 height 45
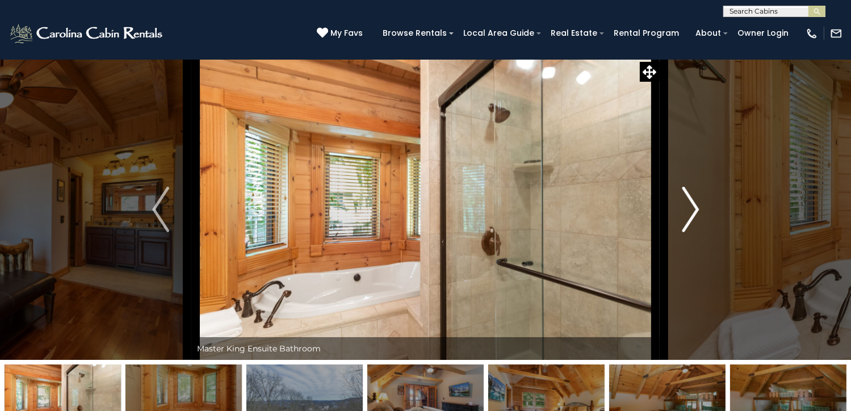
click at [694, 232] on img "Next" at bounding box center [690, 209] width 17 height 45
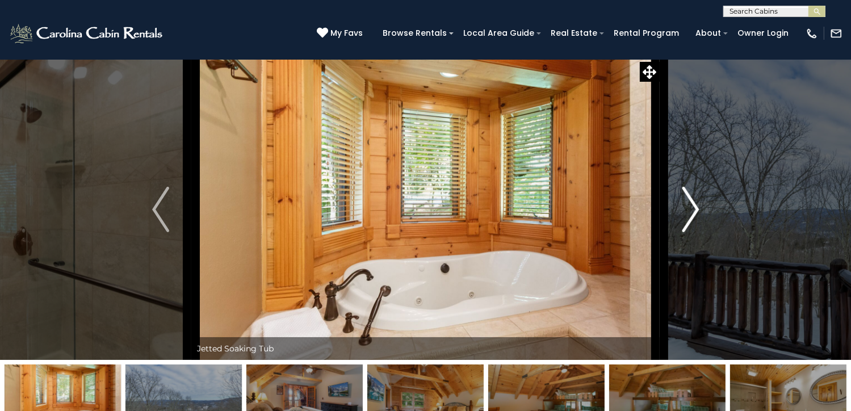
click at [694, 232] on img "Next" at bounding box center [690, 209] width 17 height 45
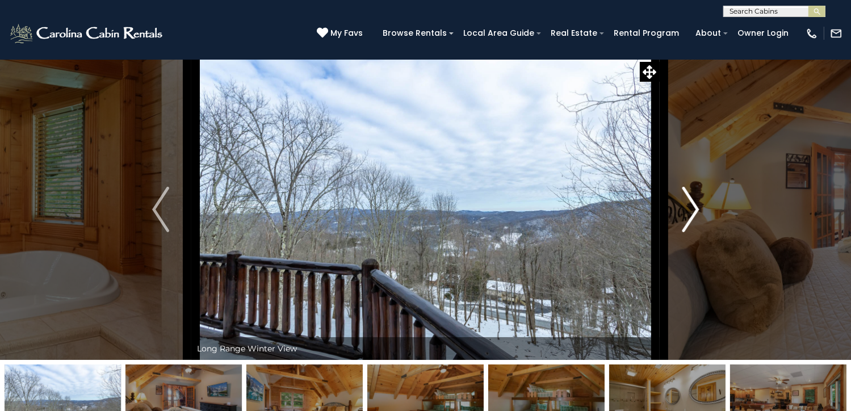
click at [694, 232] on img "Next" at bounding box center [690, 209] width 17 height 45
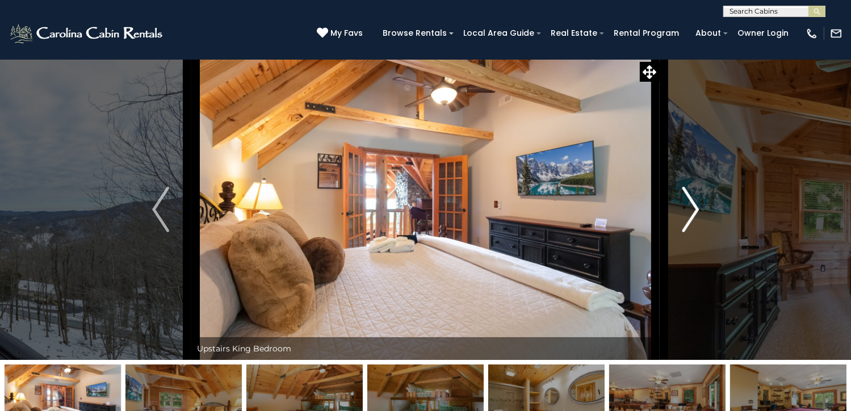
click at [694, 232] on img "Next" at bounding box center [690, 209] width 17 height 45
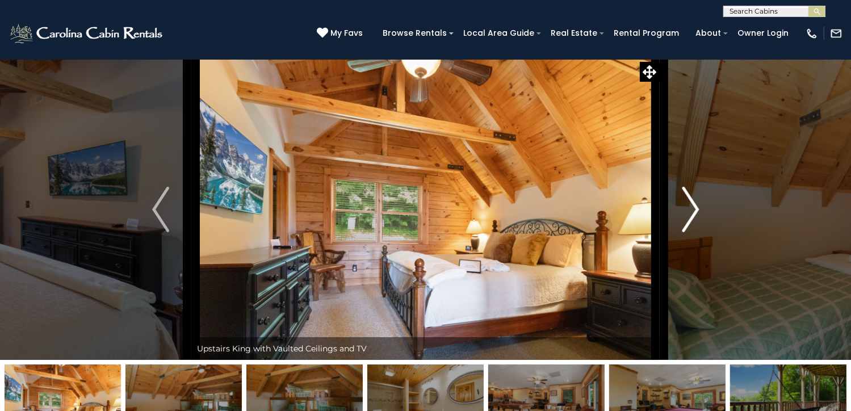
click at [694, 232] on img "Next" at bounding box center [690, 209] width 17 height 45
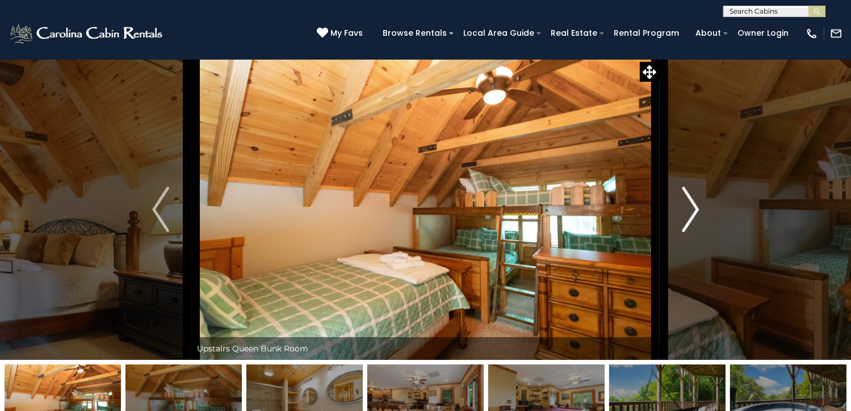
click at [694, 232] on img "Next" at bounding box center [690, 209] width 17 height 45
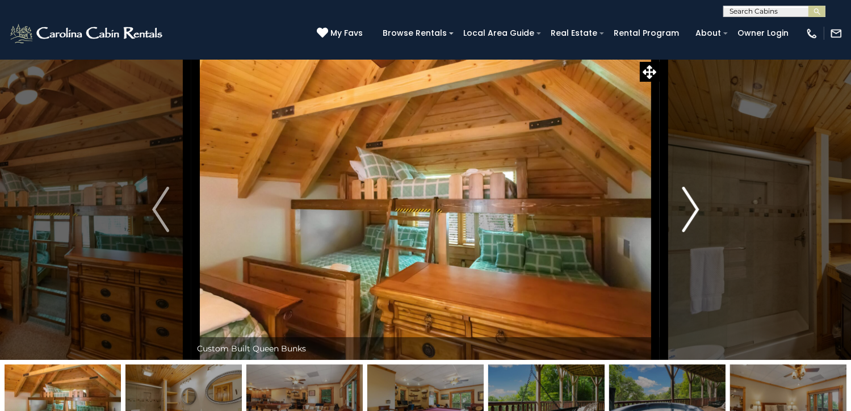
click at [694, 232] on img "Next" at bounding box center [690, 209] width 17 height 45
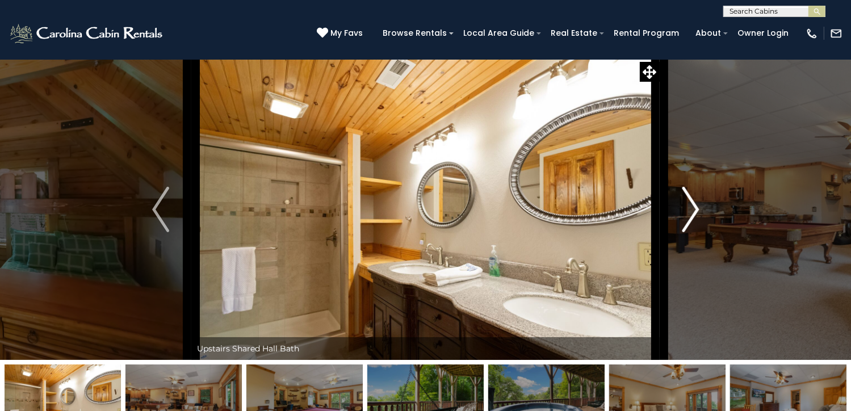
click at [694, 232] on img "Next" at bounding box center [690, 209] width 17 height 45
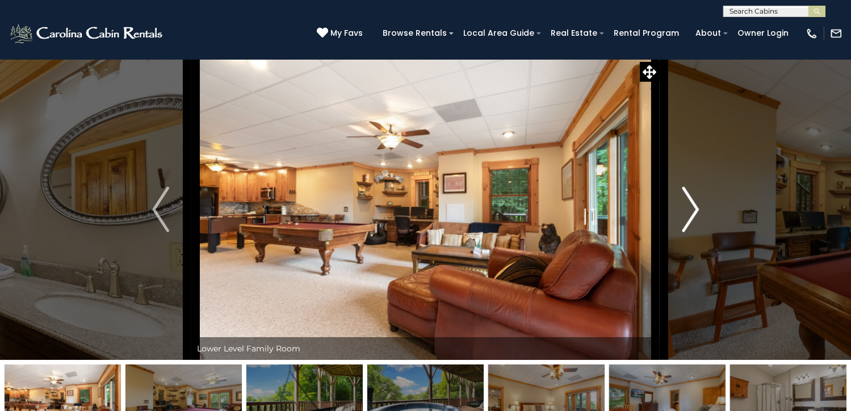
click at [694, 232] on img "Next" at bounding box center [690, 209] width 17 height 45
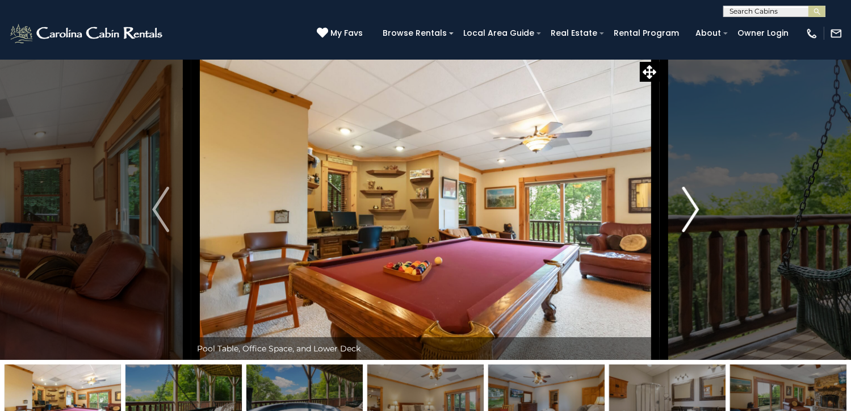
click at [694, 232] on img "Next" at bounding box center [690, 209] width 17 height 45
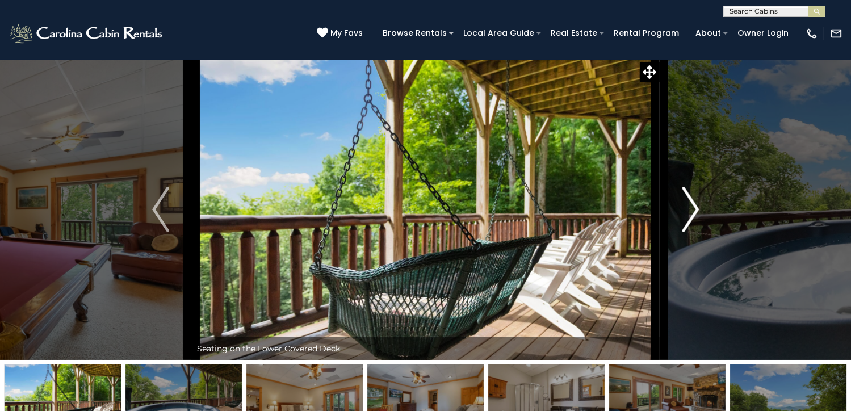
click at [694, 232] on img "Next" at bounding box center [690, 209] width 17 height 45
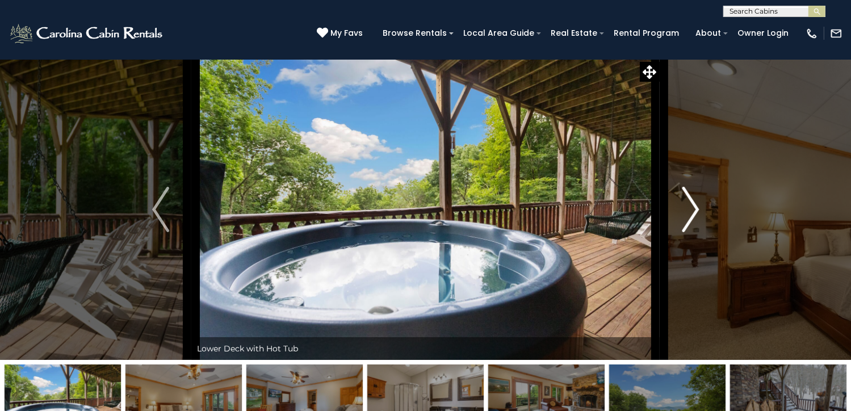
click at [694, 232] on img "Next" at bounding box center [690, 209] width 17 height 45
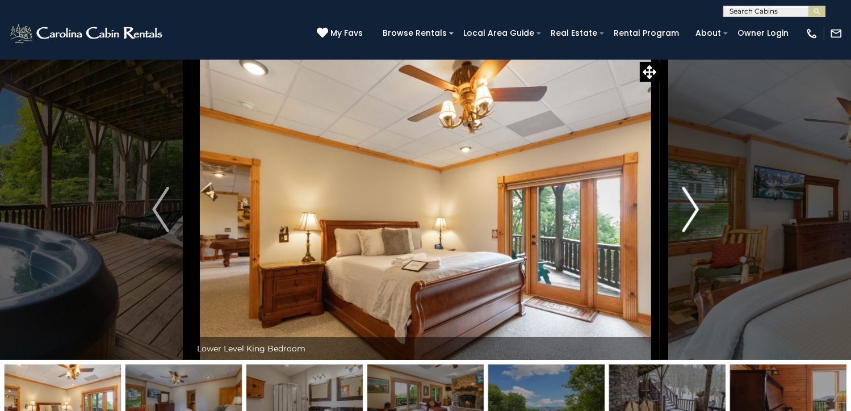
click at [694, 232] on img "Next" at bounding box center [690, 209] width 17 height 45
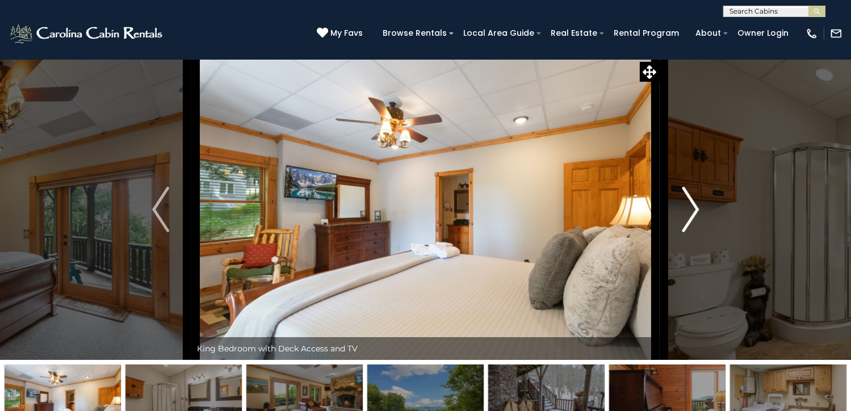
click at [694, 232] on img "Next" at bounding box center [690, 209] width 17 height 45
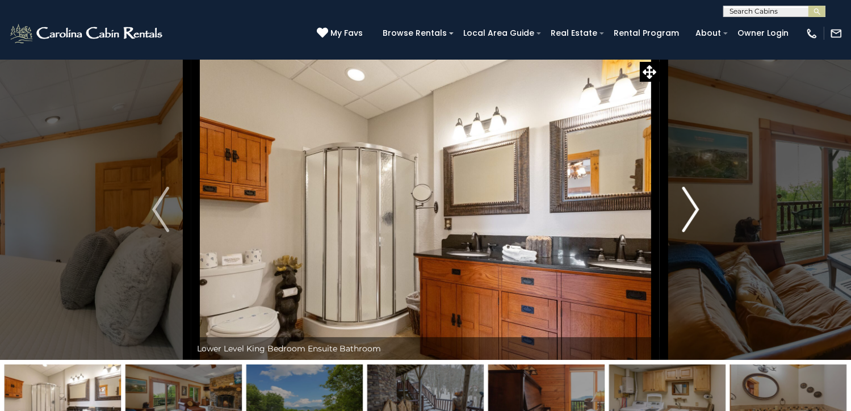
click at [694, 232] on img "Next" at bounding box center [690, 209] width 17 height 45
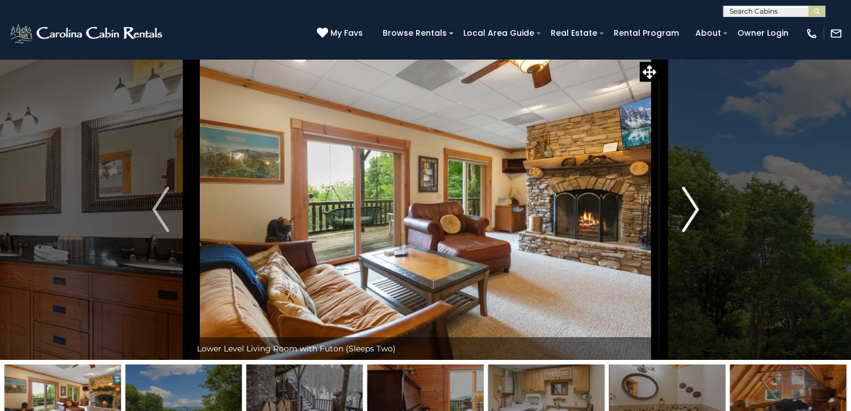
click at [694, 232] on img "Next" at bounding box center [690, 209] width 17 height 45
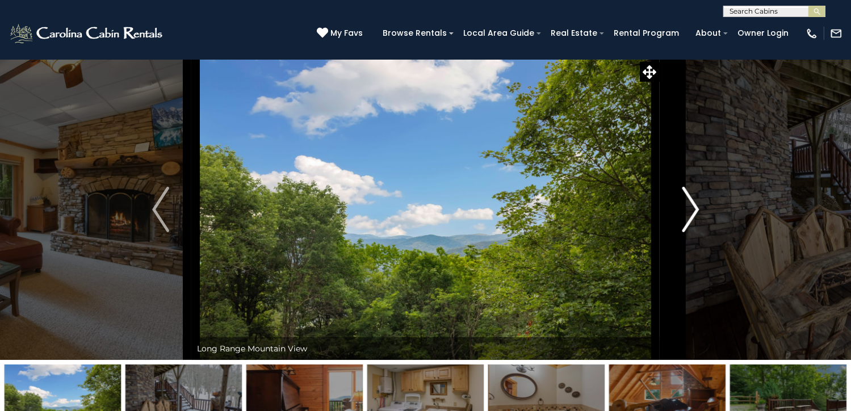
click at [694, 232] on img "Next" at bounding box center [690, 209] width 17 height 45
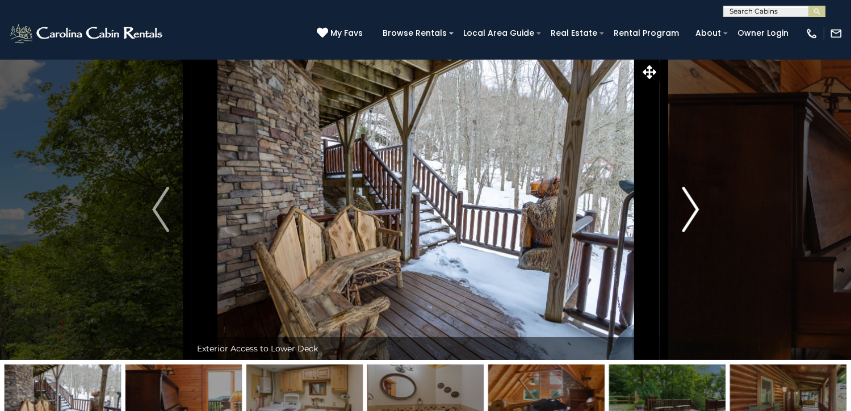
click at [694, 232] on img "Next" at bounding box center [690, 209] width 17 height 45
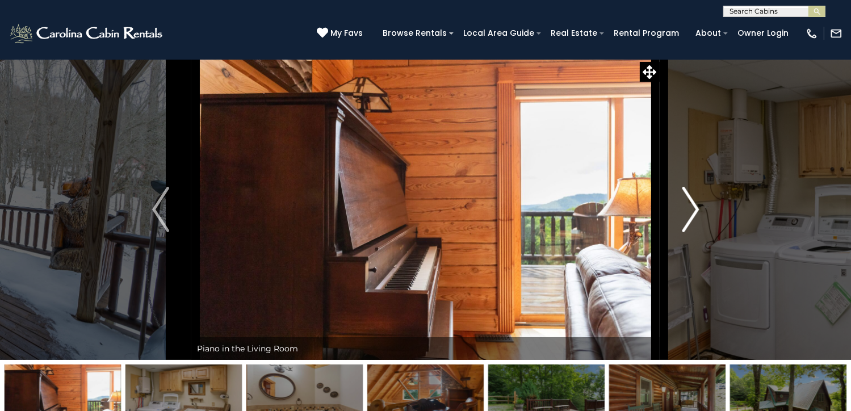
click at [694, 232] on img "Next" at bounding box center [690, 209] width 17 height 45
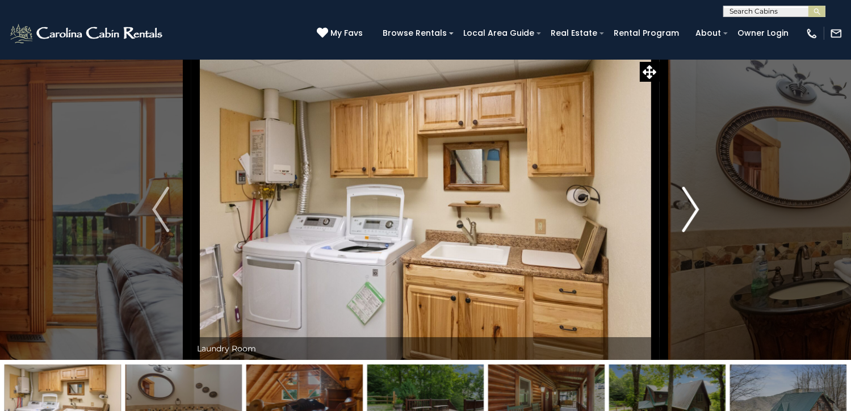
click at [695, 232] on img "Next" at bounding box center [690, 209] width 17 height 45
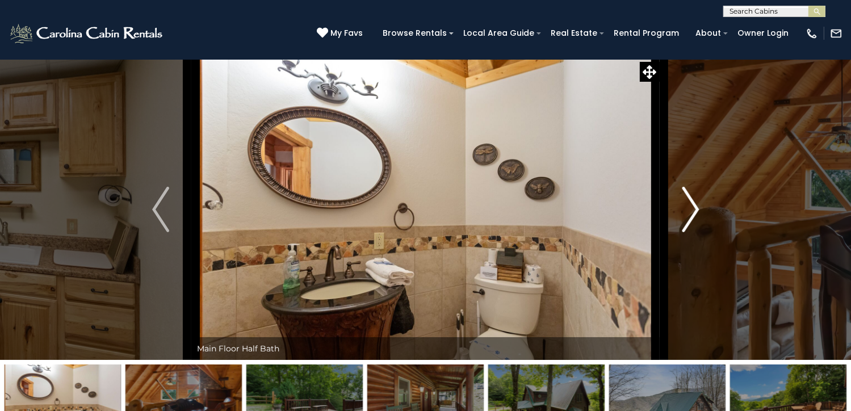
click at [695, 232] on img "Next" at bounding box center [690, 209] width 17 height 45
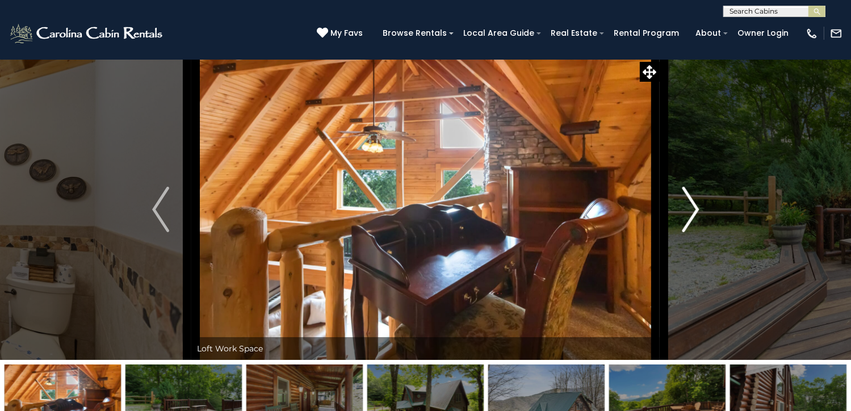
click at [695, 232] on img "Next" at bounding box center [690, 209] width 17 height 45
